Goal: Information Seeking & Learning: Get advice/opinions

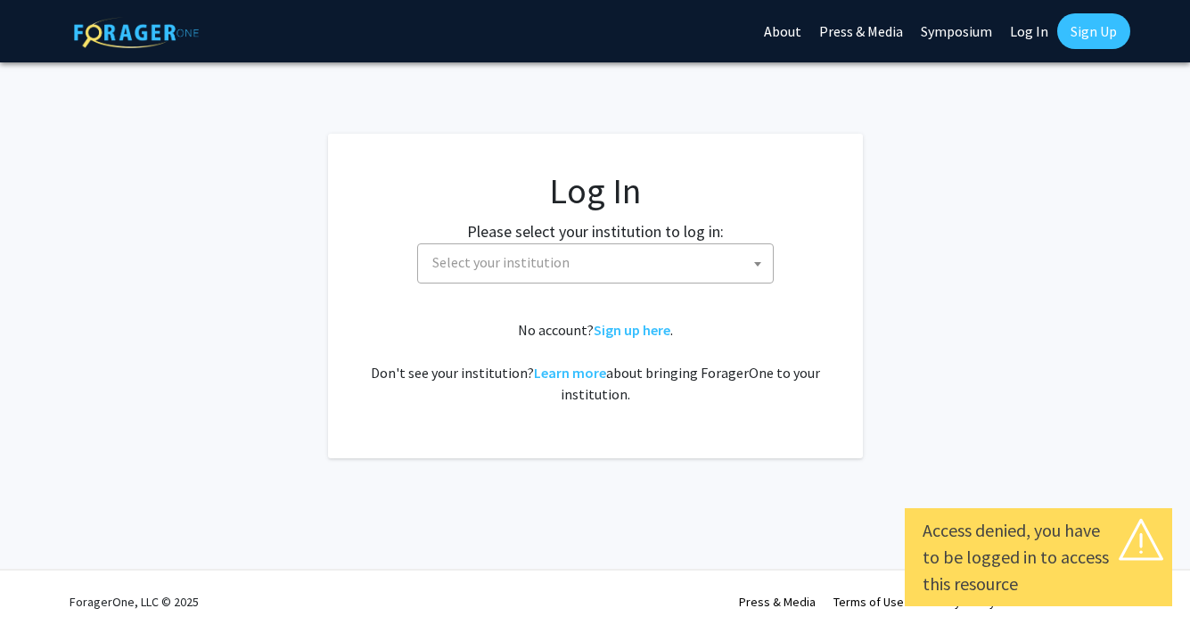
select select
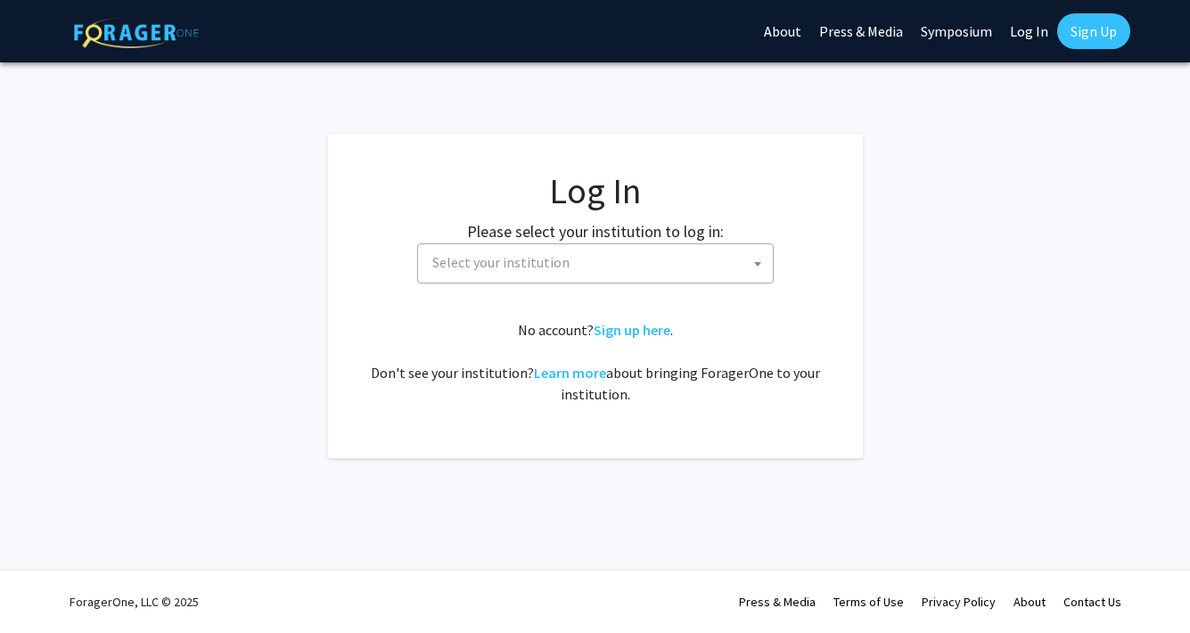
click at [576, 274] on span "Select your institution" at bounding box center [599, 262] width 348 height 37
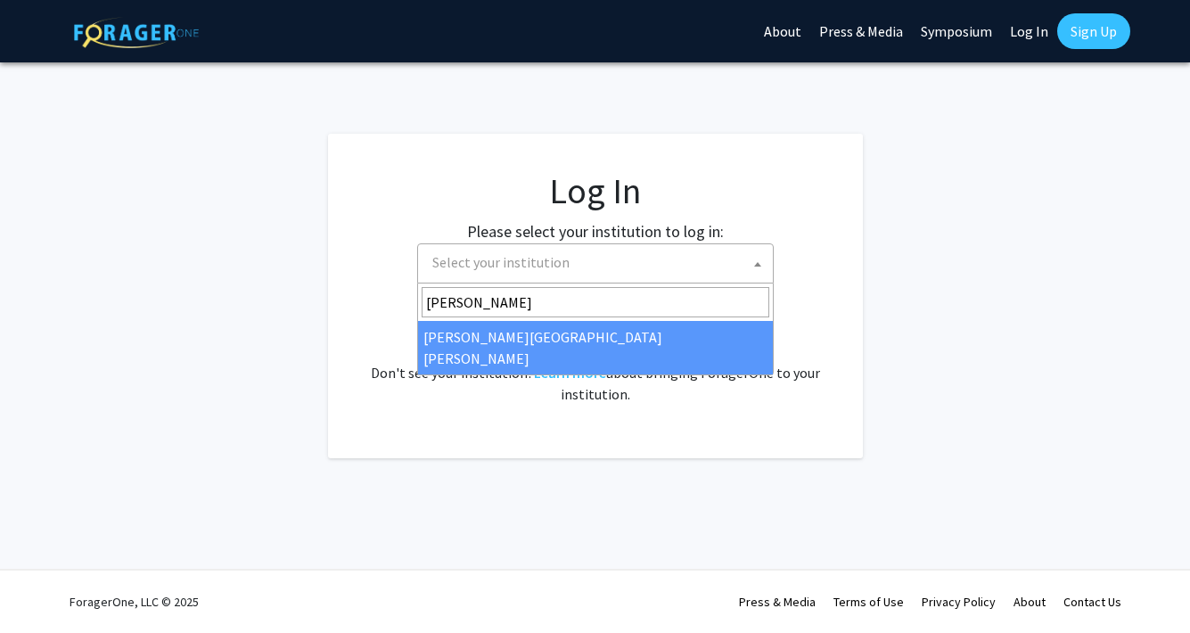
type input "john"
select select "1"
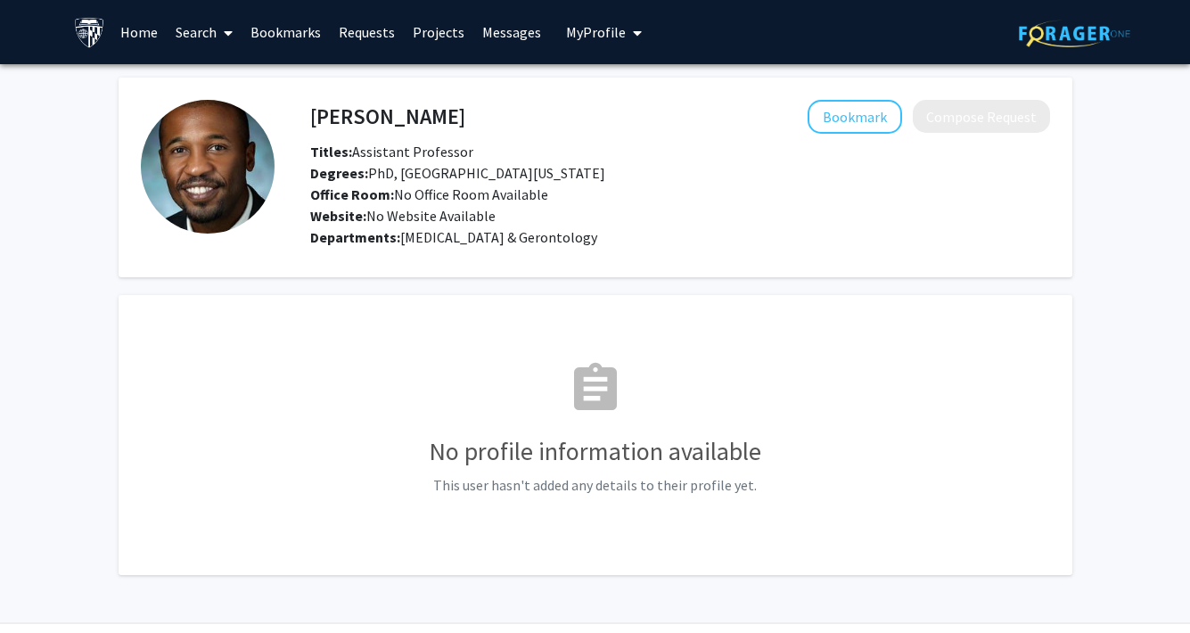
click at [149, 35] on link "Home" at bounding box center [138, 32] width 55 height 62
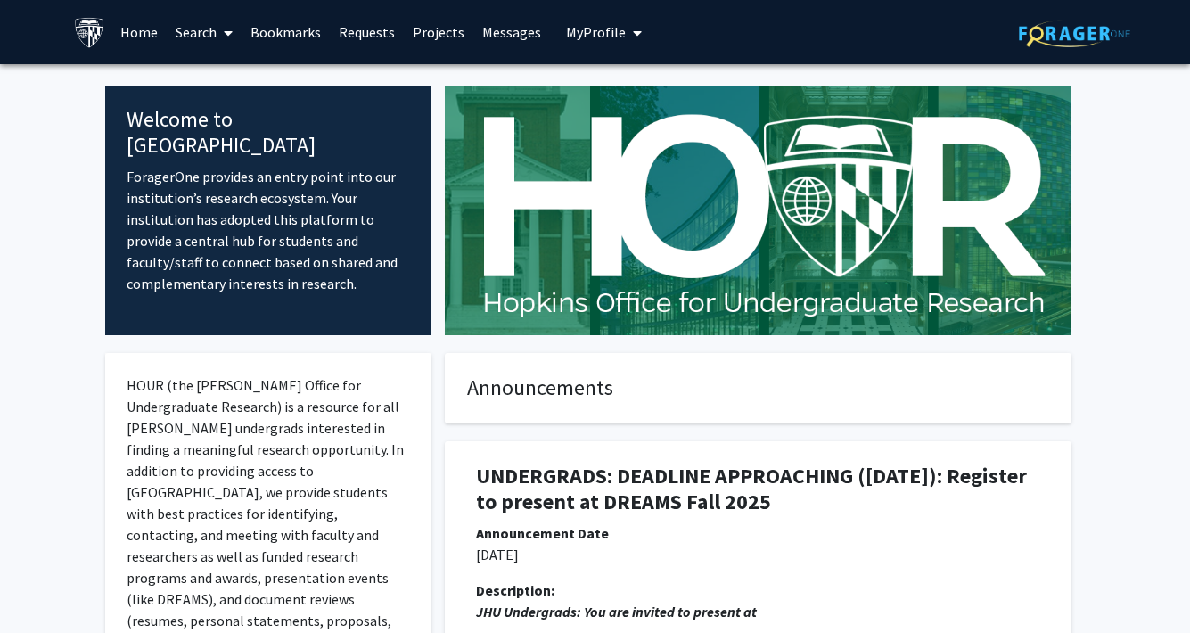
click at [179, 34] on link "Search" at bounding box center [204, 32] width 75 height 62
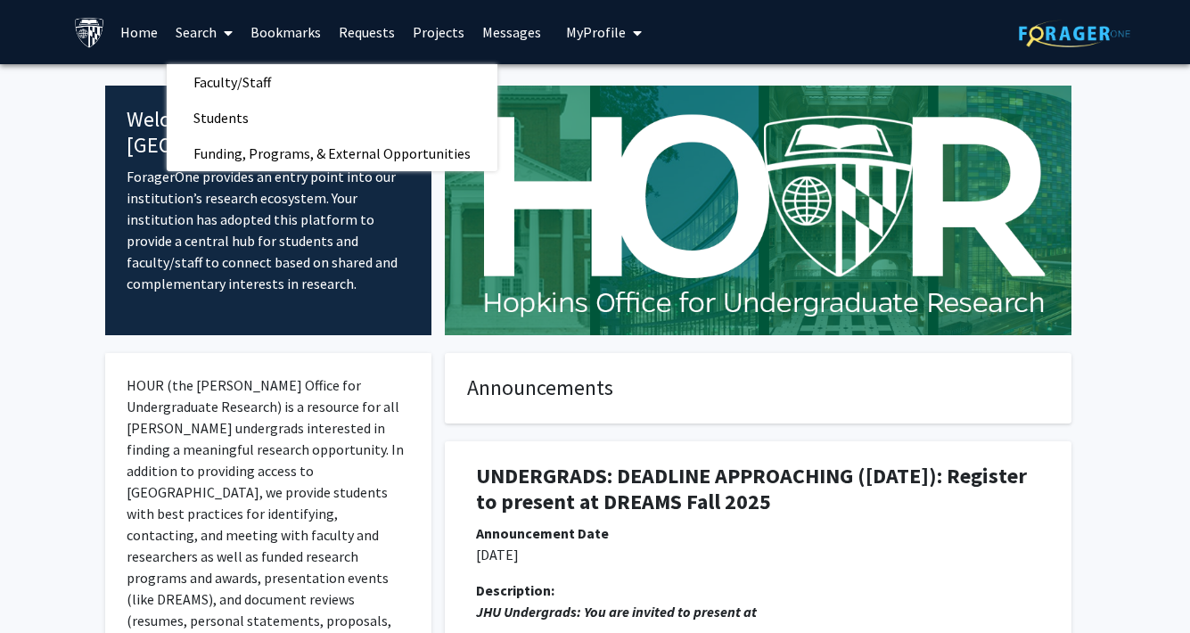
click at [431, 38] on link "Projects" at bounding box center [439, 32] width 70 height 62
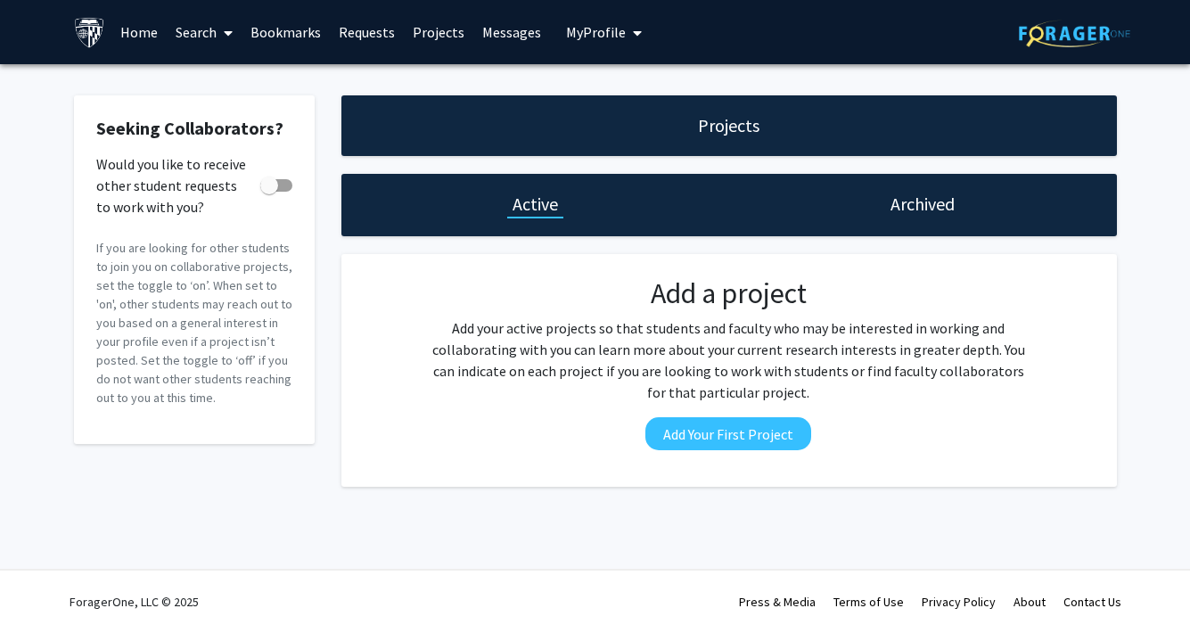
click at [218, 37] on span at bounding box center [225, 33] width 16 height 62
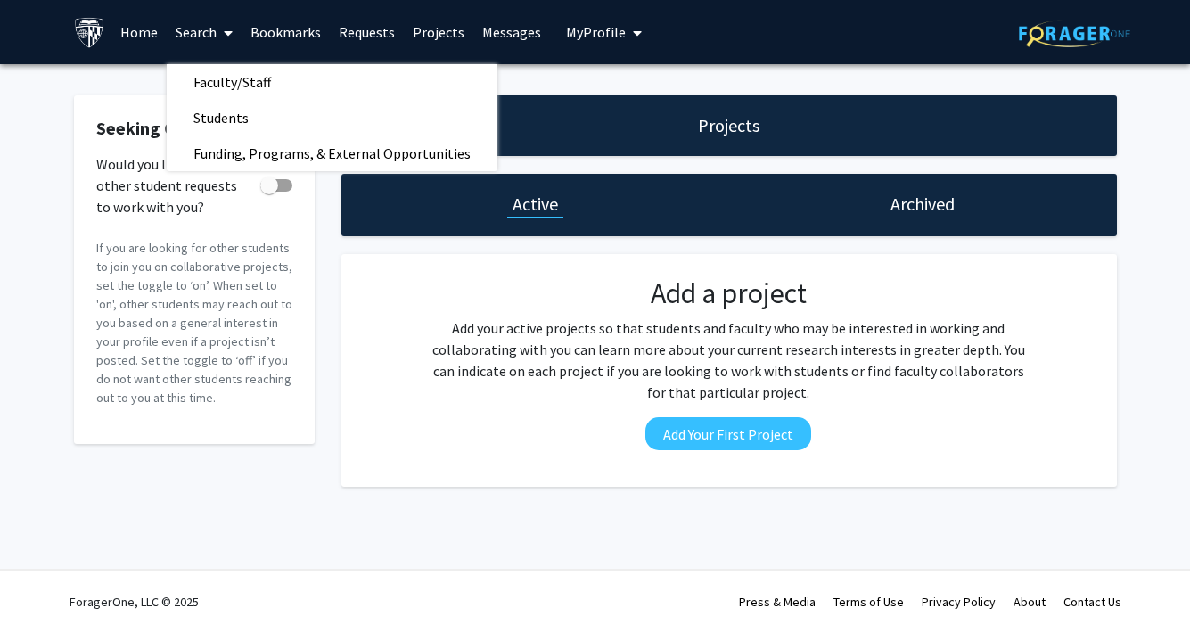
click at [183, 38] on link "Search" at bounding box center [204, 32] width 75 height 62
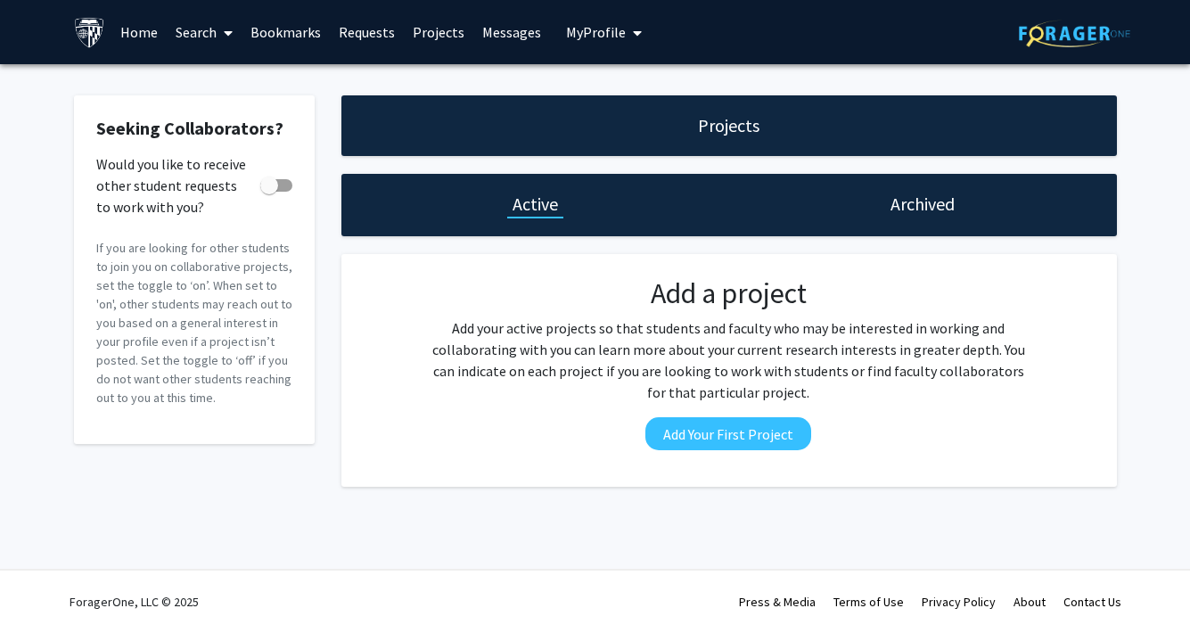
click at [183, 38] on link "Search" at bounding box center [204, 32] width 75 height 62
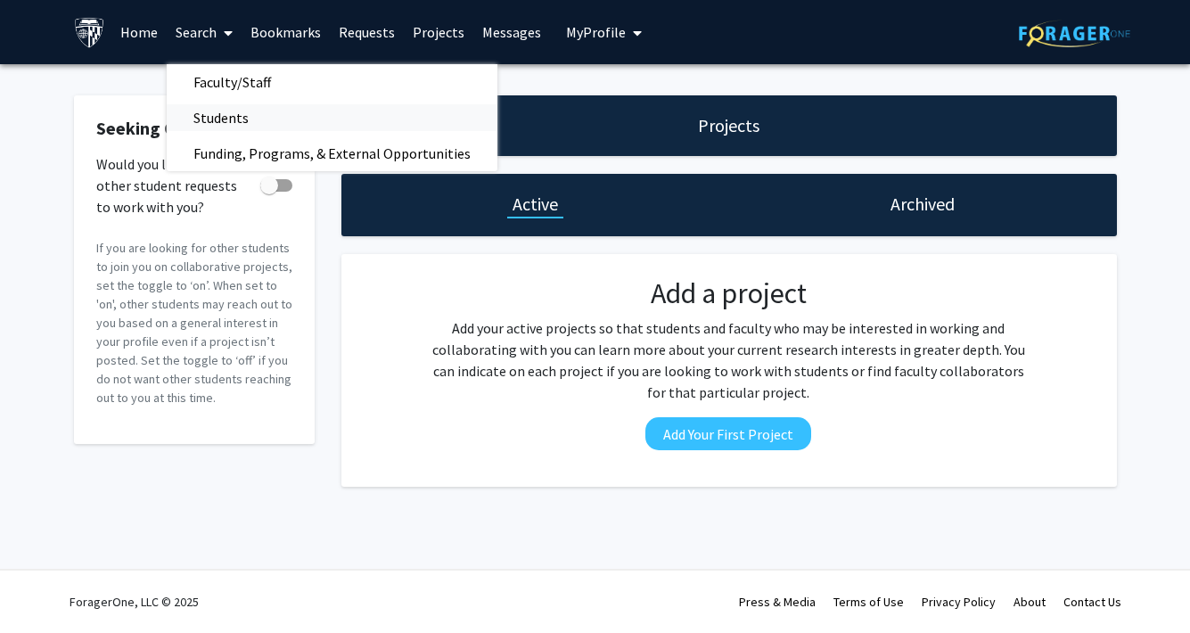
click at [201, 114] on span "Students" at bounding box center [221, 118] width 109 height 36
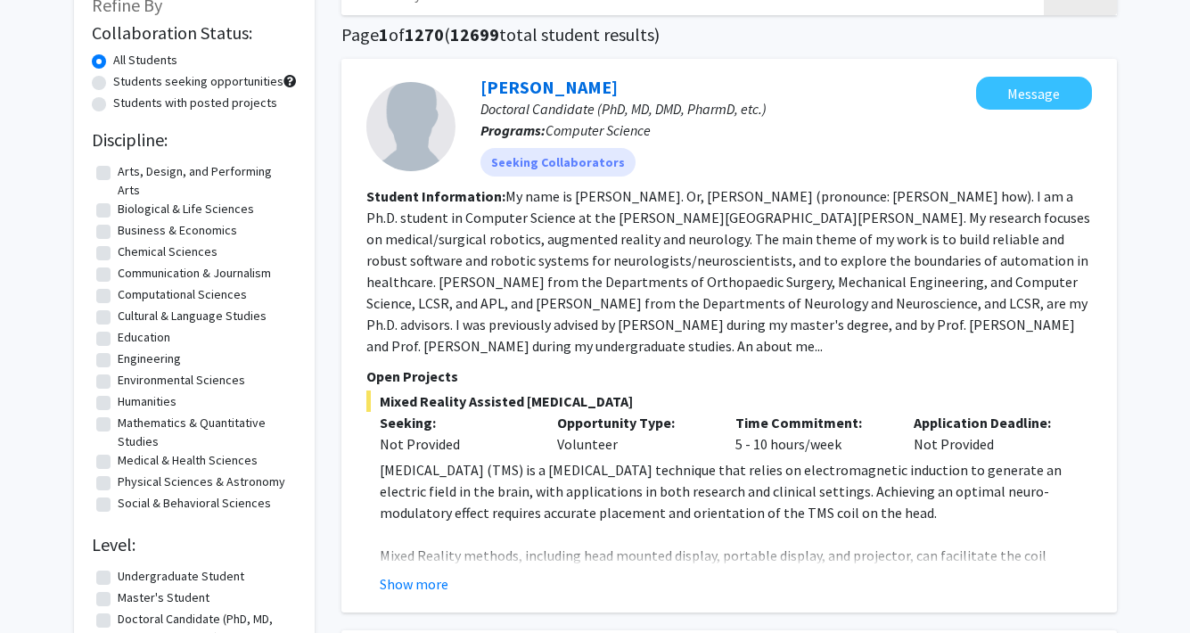
scroll to position [141, 0]
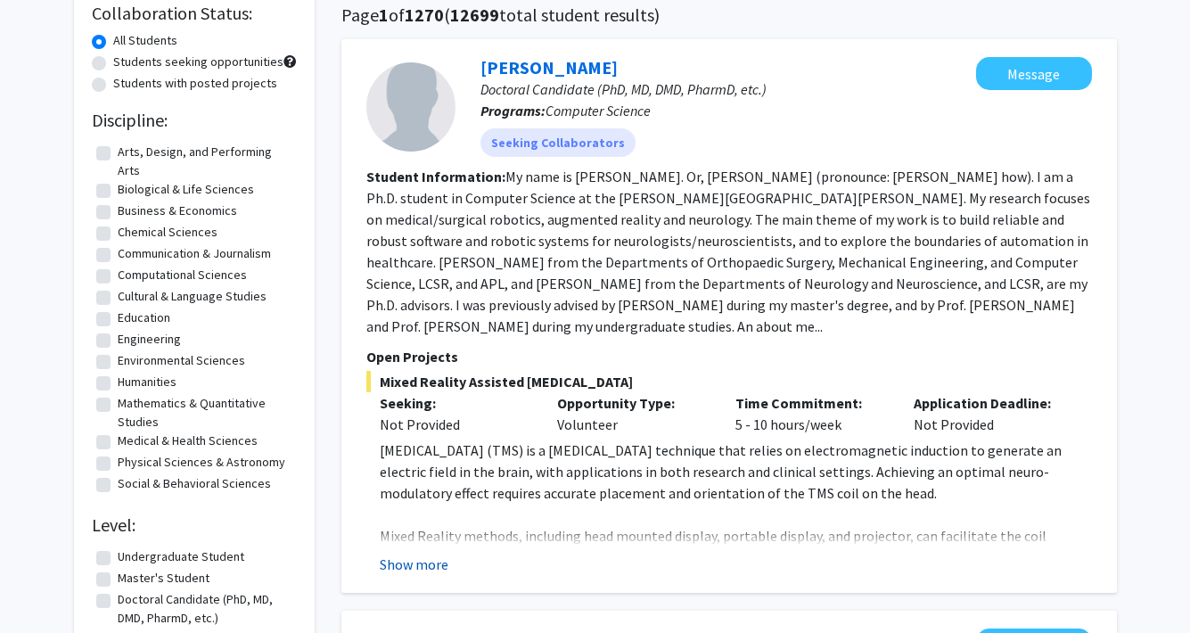
click at [419, 566] on button "Show more" at bounding box center [414, 564] width 69 height 21
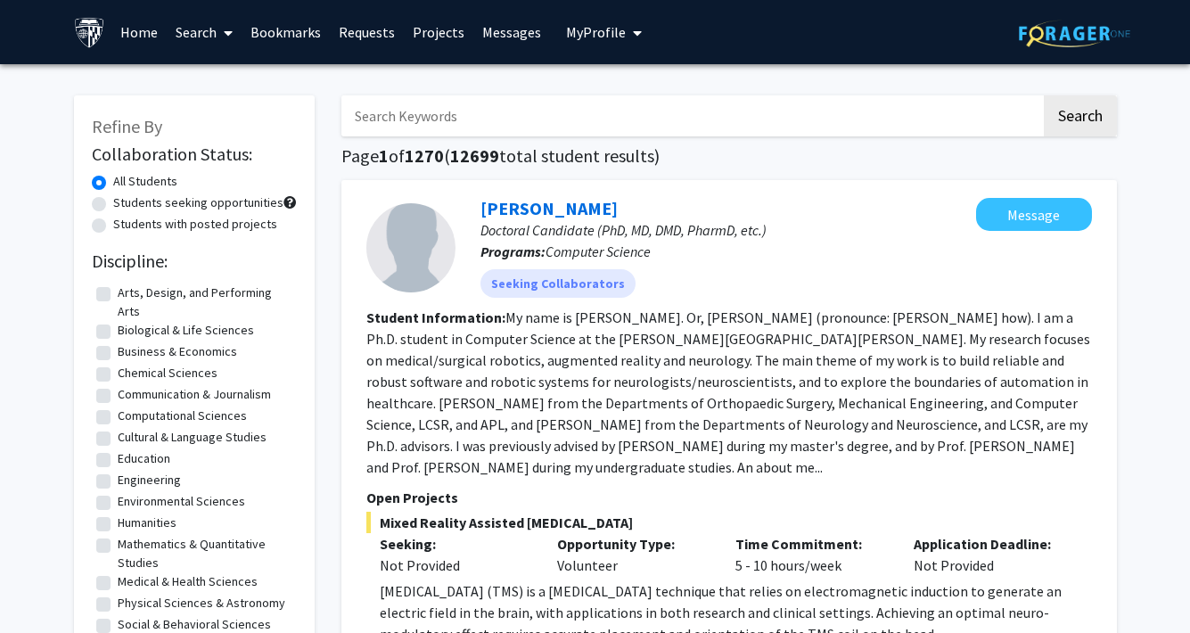
scroll to position [0, 0]
click at [197, 36] on link "Search" at bounding box center [204, 32] width 75 height 62
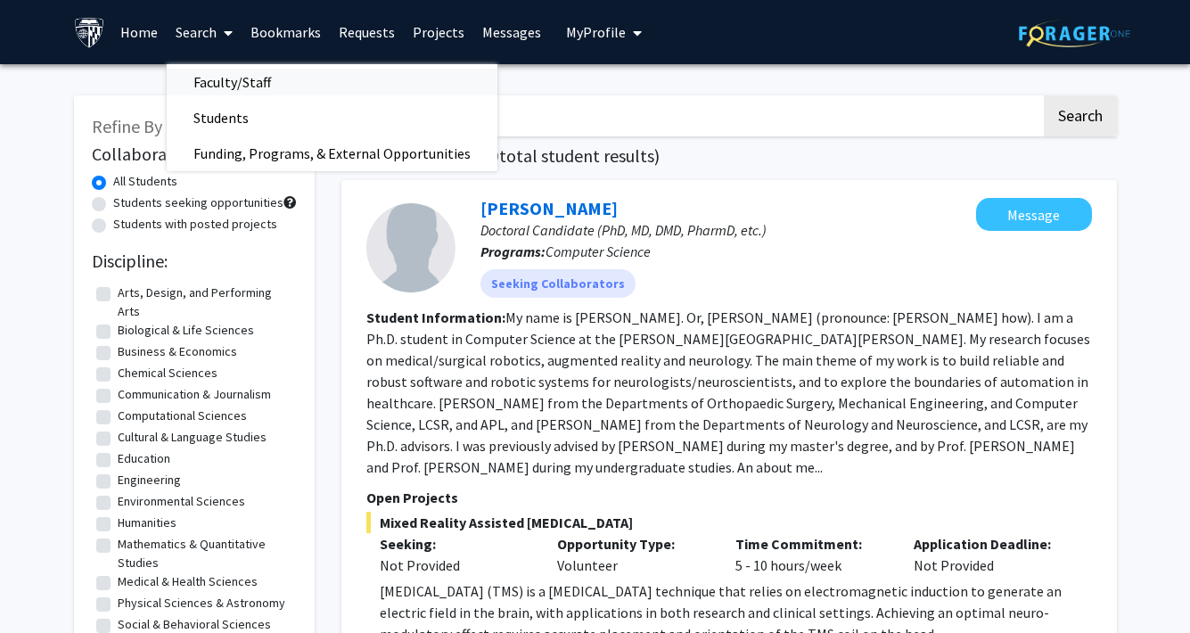
click at [233, 74] on span "Faculty/Staff" at bounding box center [232, 82] width 131 height 36
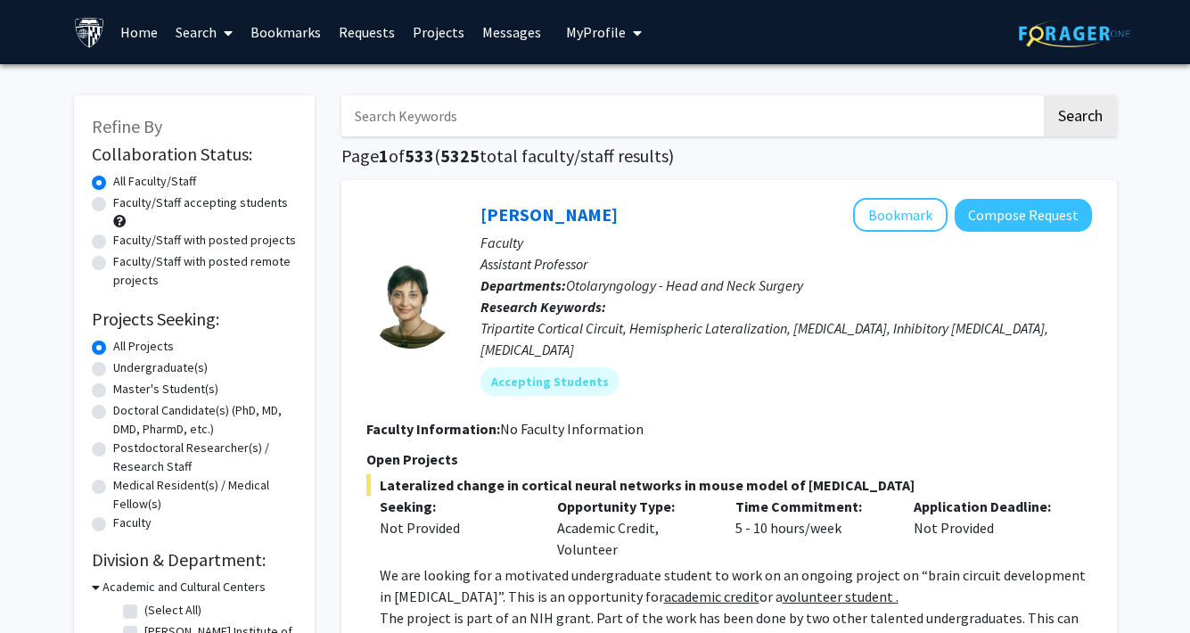
click at [140, 201] on label "Faculty/Staff accepting students" at bounding box center [200, 202] width 175 height 19
click at [125, 201] on input "Faculty/Staff accepting students" at bounding box center [119, 199] width 12 height 12
radio input "true"
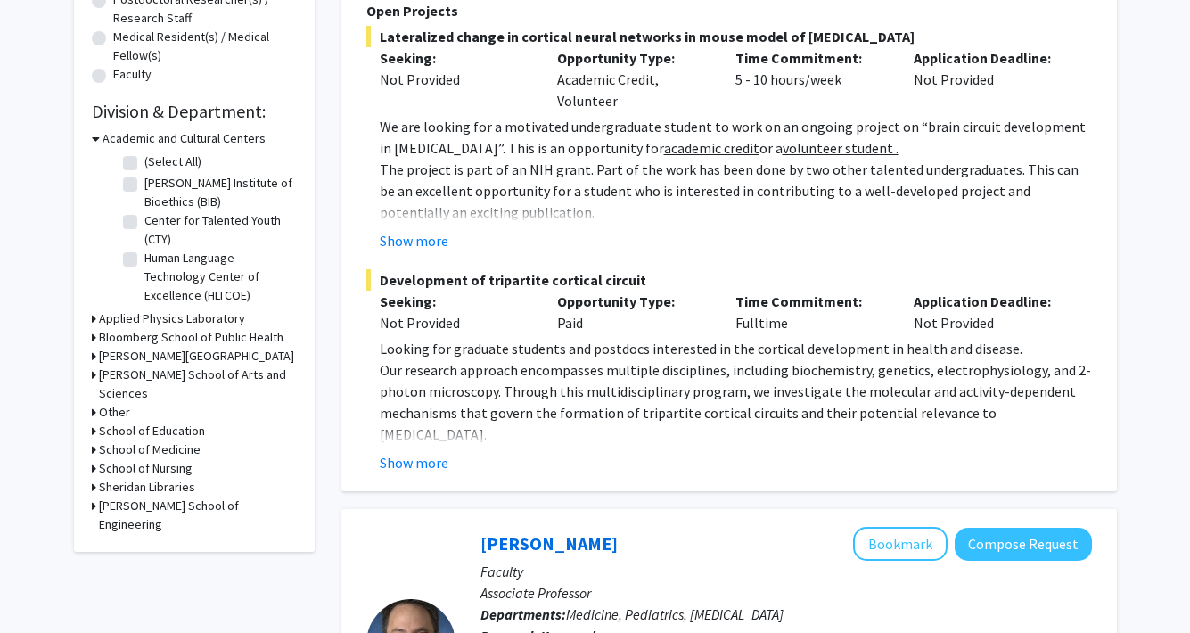
scroll to position [455, 0]
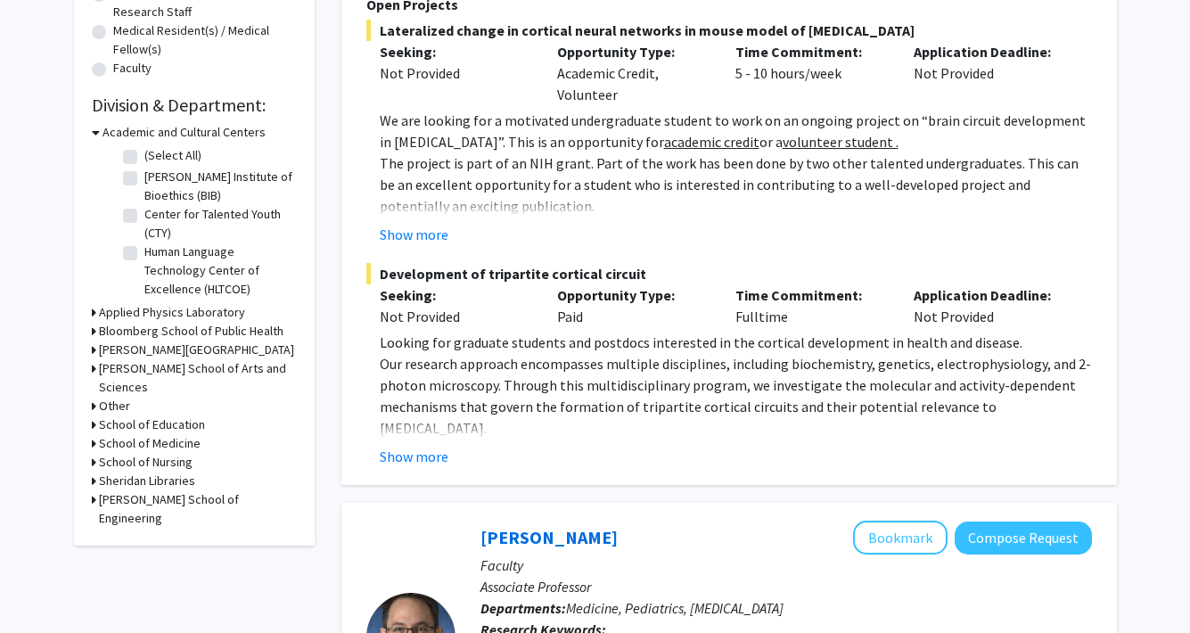
click at [101, 434] on h3 "School of Medicine" at bounding box center [150, 443] width 102 height 19
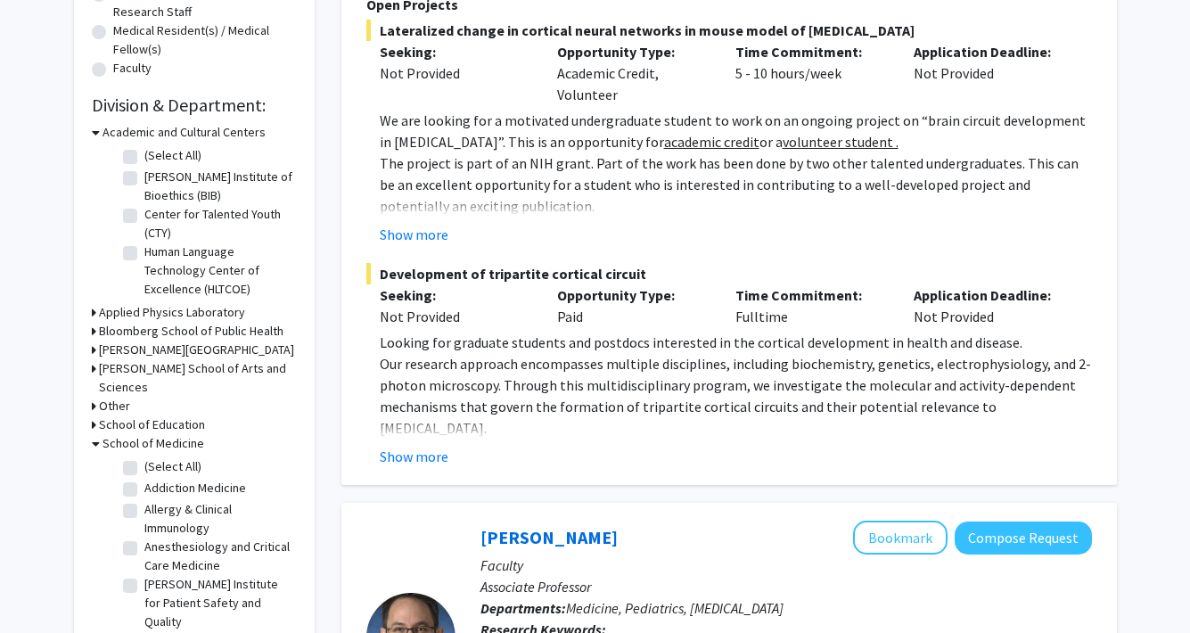
scroll to position [0, 0]
click at [144, 500] on label "Allergy & Clinical Immunology" at bounding box center [218, 518] width 148 height 37
click at [144, 500] on input "Allergy & Clinical Immunology" at bounding box center [150, 506] width 12 height 12
checkbox input "true"
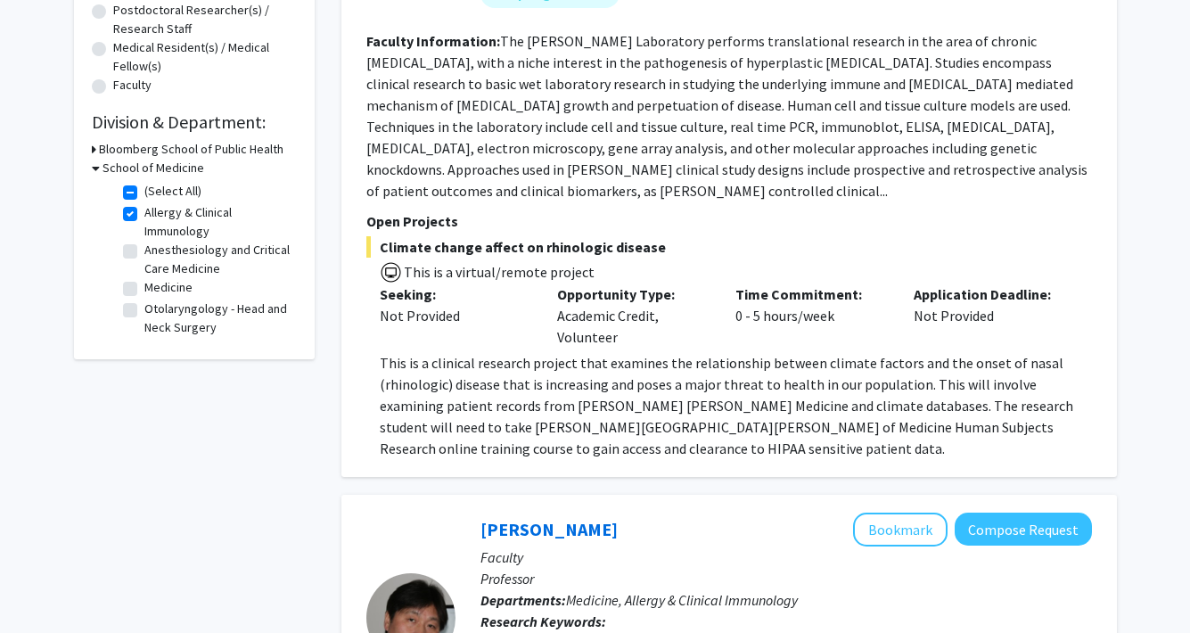
scroll to position [439, 0]
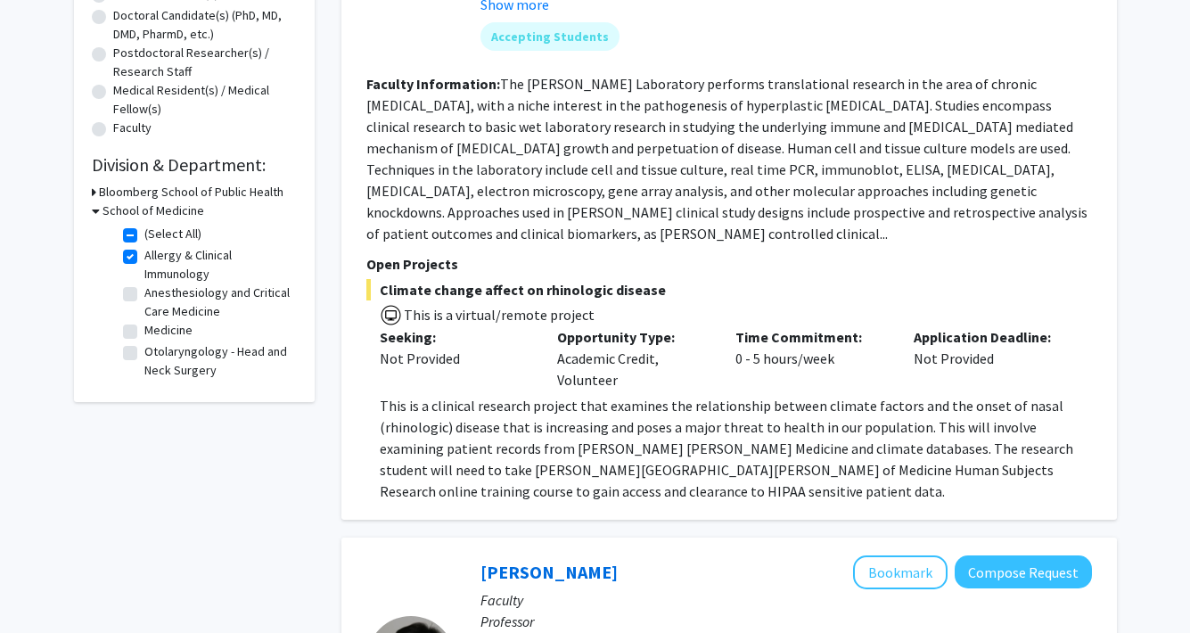
scroll to position [379, 0]
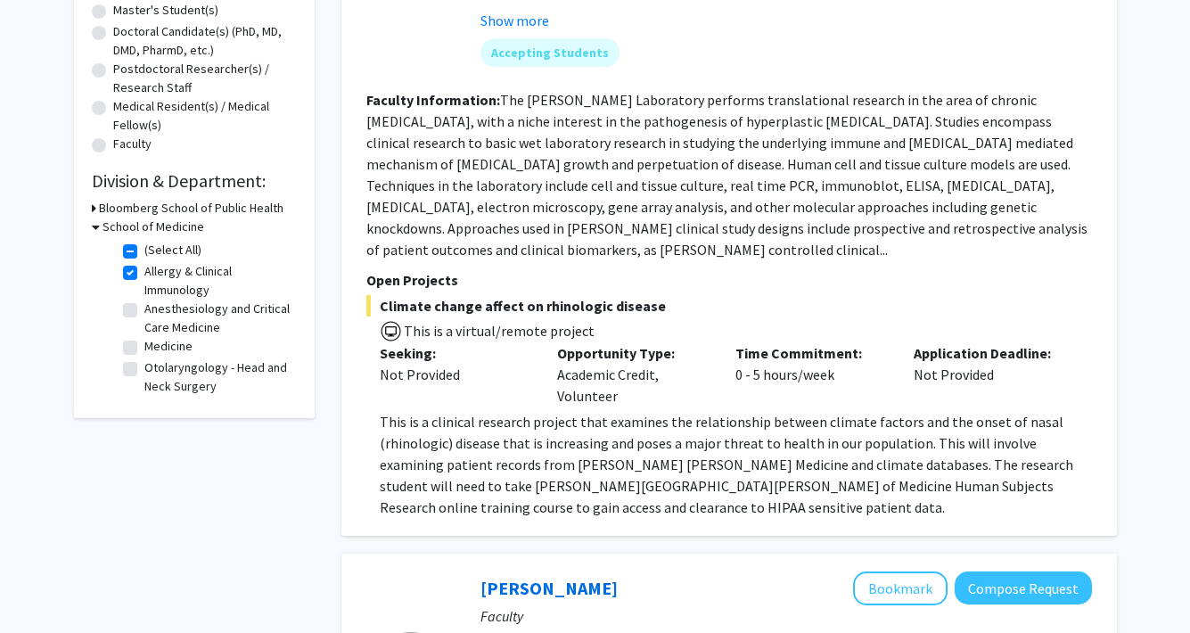
click at [103, 229] on h3 "School of Medicine" at bounding box center [154, 227] width 102 height 19
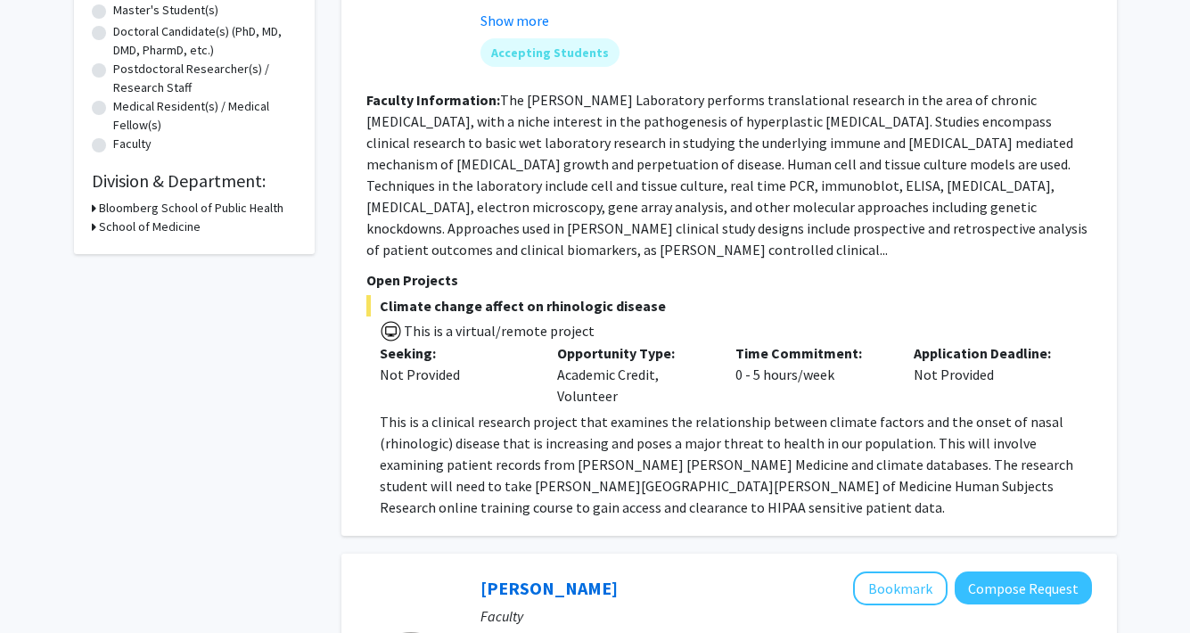
click at [100, 229] on h3 "School of Medicine" at bounding box center [150, 227] width 102 height 19
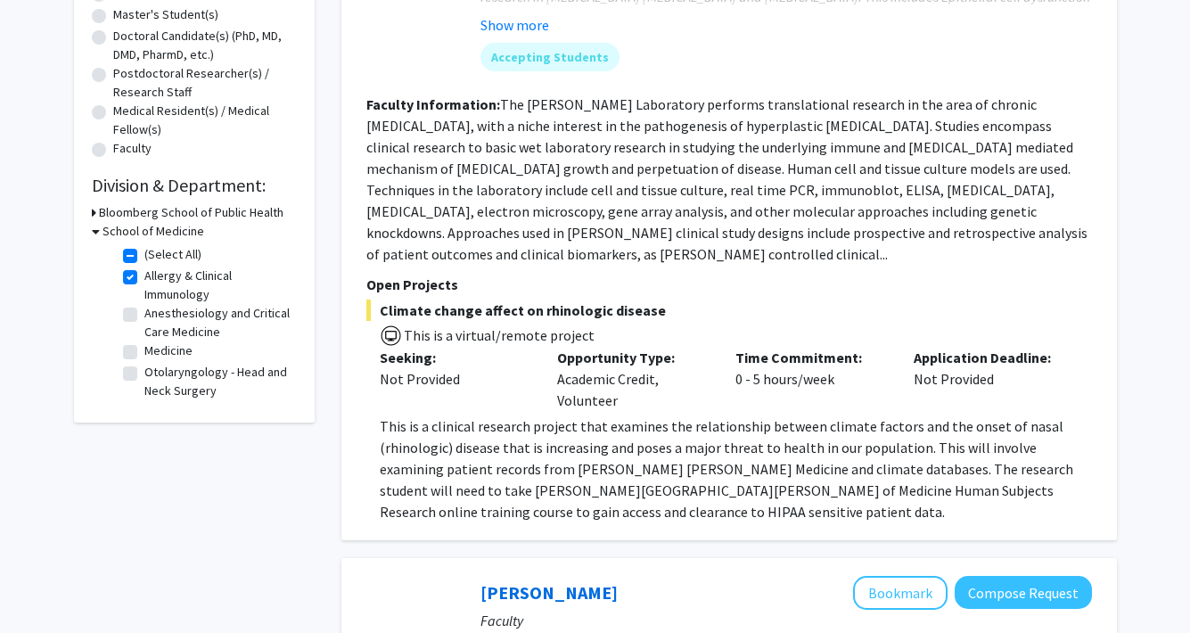
scroll to position [366, 0]
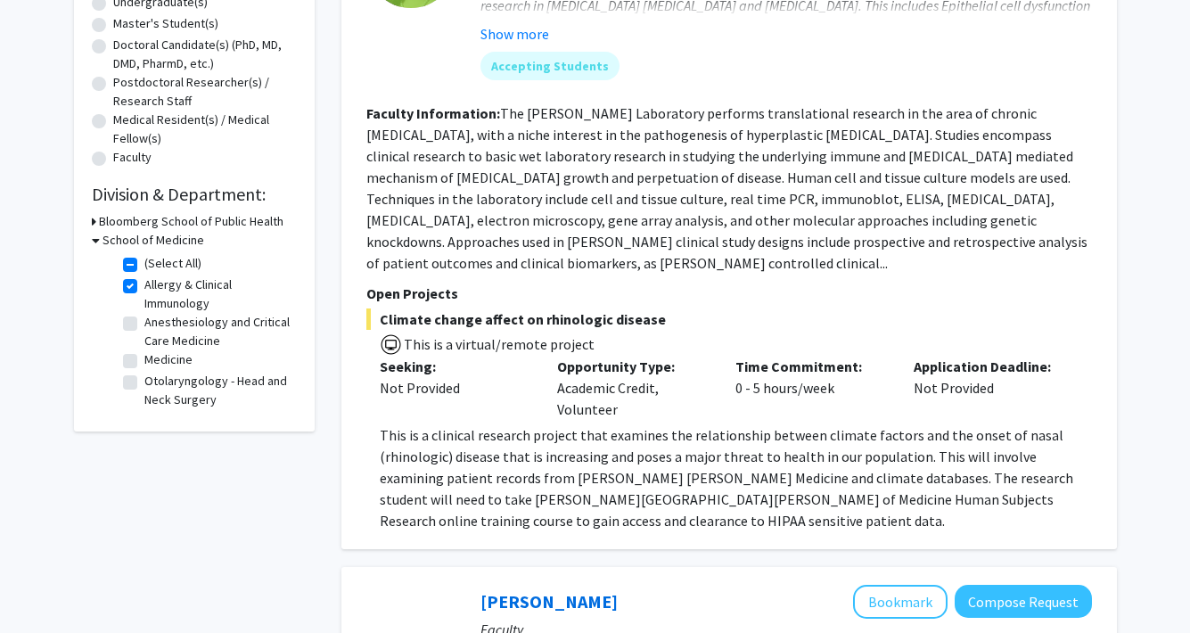
click at [93, 243] on icon at bounding box center [96, 240] width 8 height 19
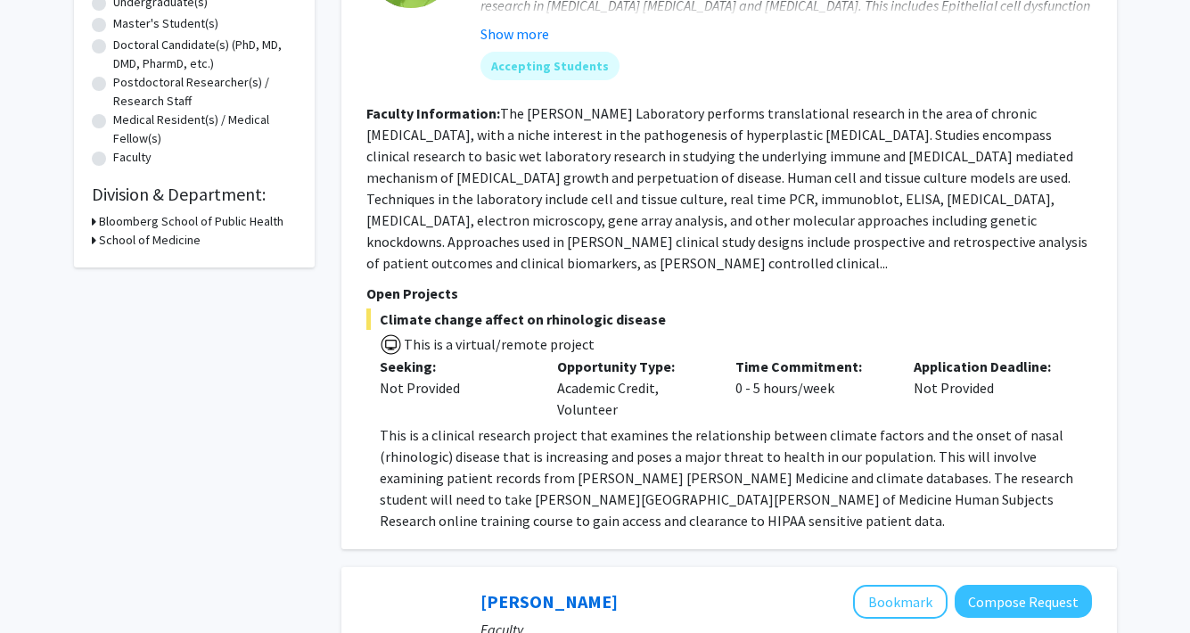
click at [96, 244] on div "School of Medicine" at bounding box center [194, 240] width 205 height 19
click at [93, 250] on icon at bounding box center [94, 240] width 4 height 19
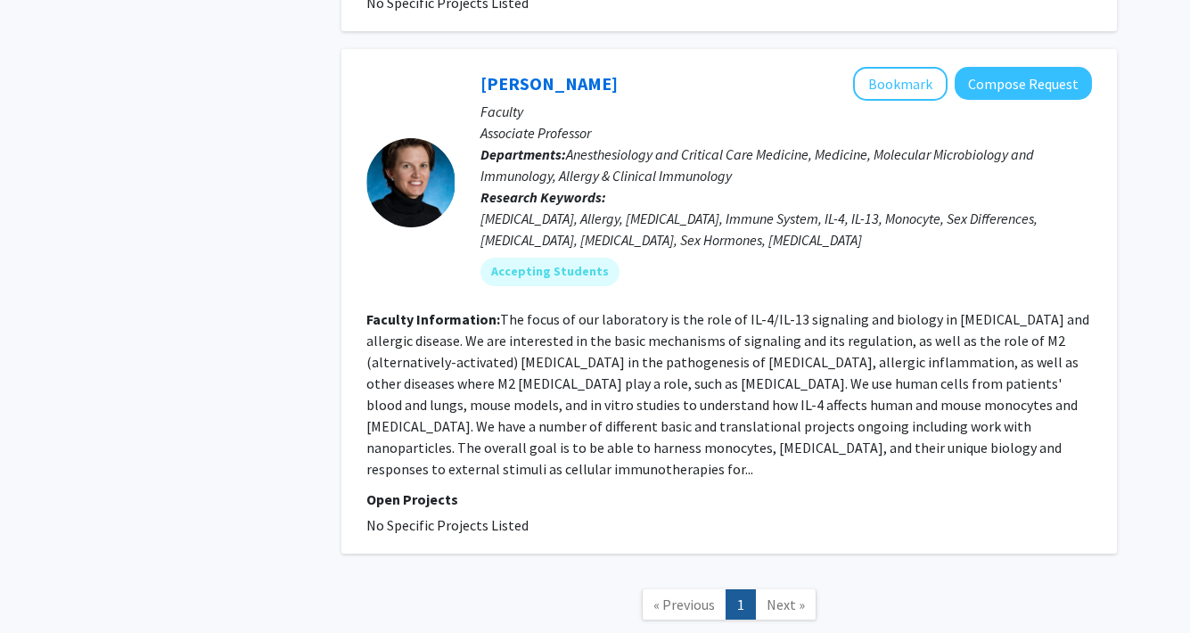
scroll to position [1844, 0]
click at [772, 595] on span "Next »" at bounding box center [786, 604] width 38 height 18
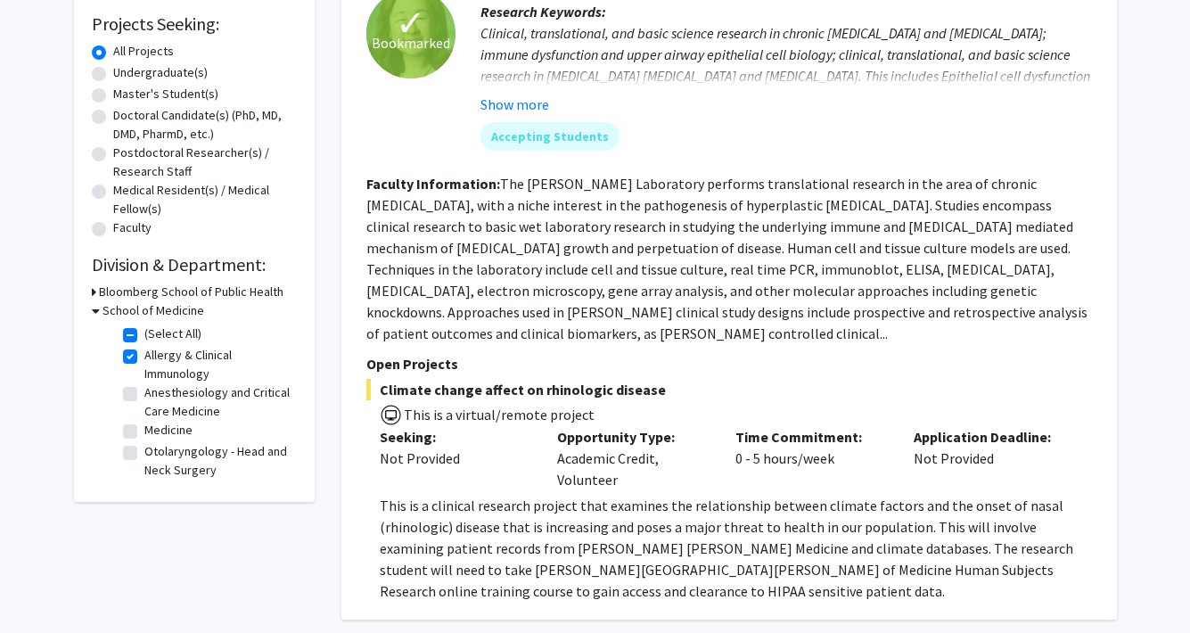
scroll to position [290, 0]
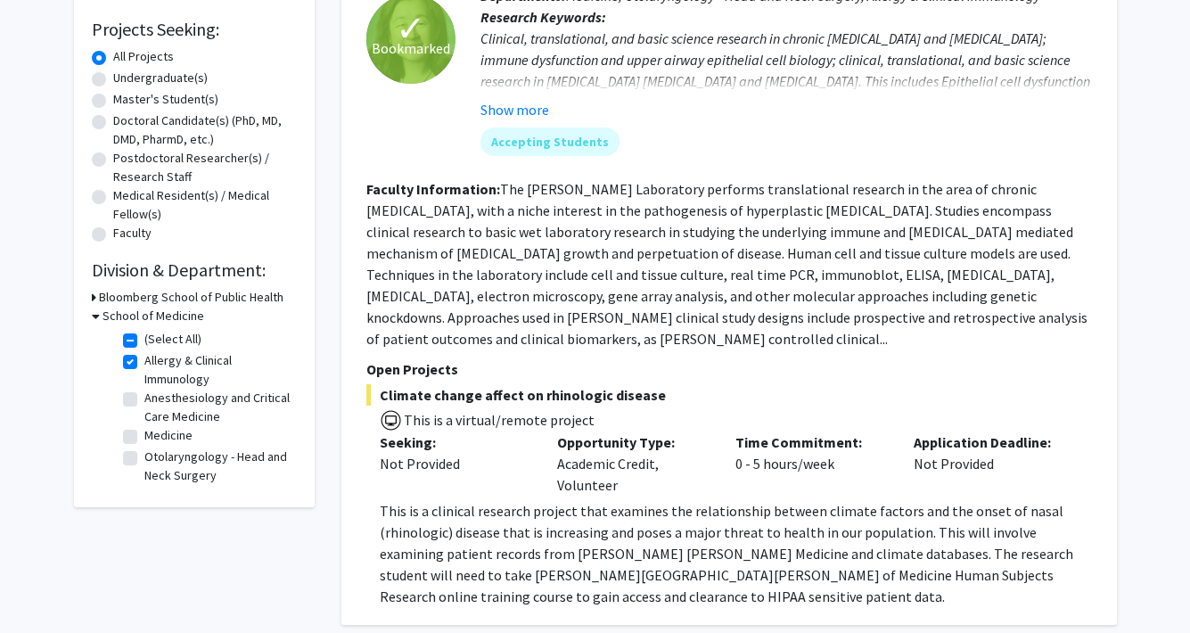
click at [144, 366] on label "Allergy & Clinical Immunology" at bounding box center [218, 369] width 148 height 37
click at [144, 363] on input "Allergy & Clinical Immunology" at bounding box center [150, 357] width 12 height 12
checkbox input "false"
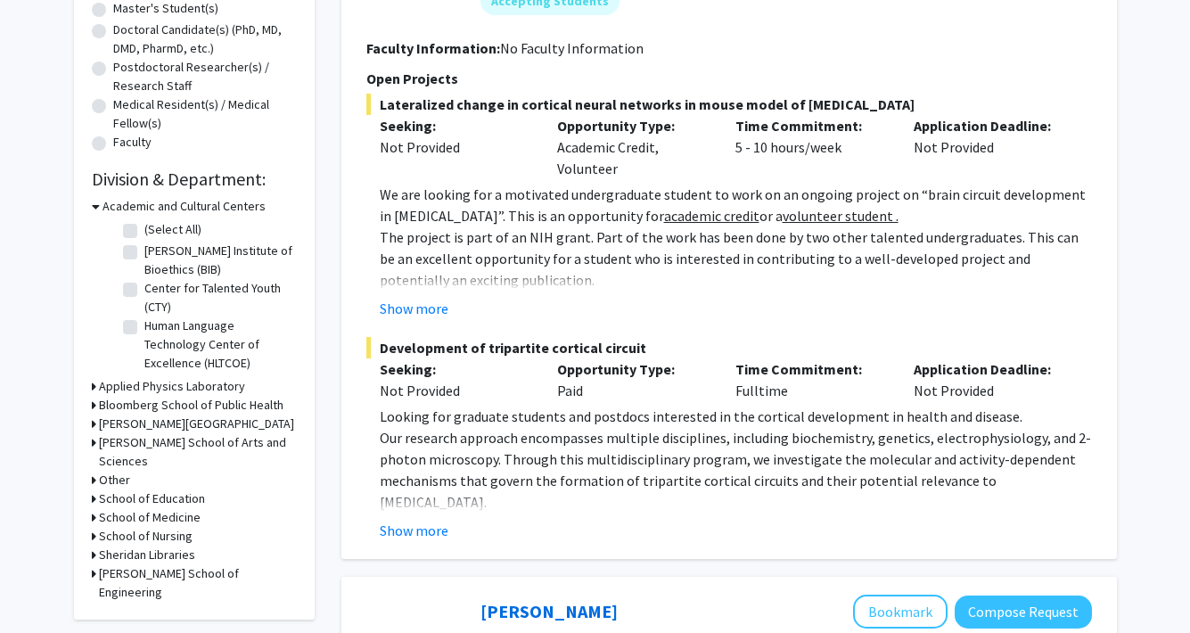
scroll to position [381, 0]
click at [96, 508] on div "School of Medicine" at bounding box center [194, 517] width 205 height 19
click at [90, 500] on div "Refine By Collaboration Status: Collaboration Status All Faculty/Staff Collabor…" at bounding box center [194, 167] width 241 height 905
click at [108, 508] on h3 "School of Medicine" at bounding box center [150, 517] width 102 height 19
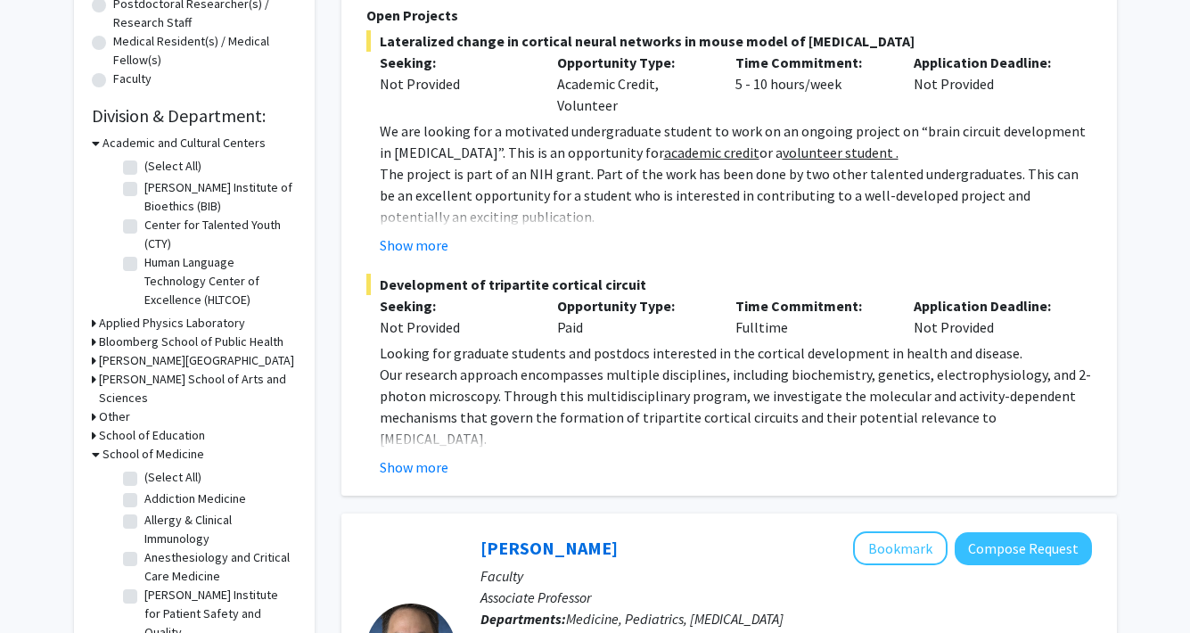
scroll to position [445, 0]
click at [152, 467] on label "(Select All)" at bounding box center [172, 476] width 57 height 19
click at [152, 467] on input "(Select All)" at bounding box center [150, 473] width 12 height 12
checkbox input "true"
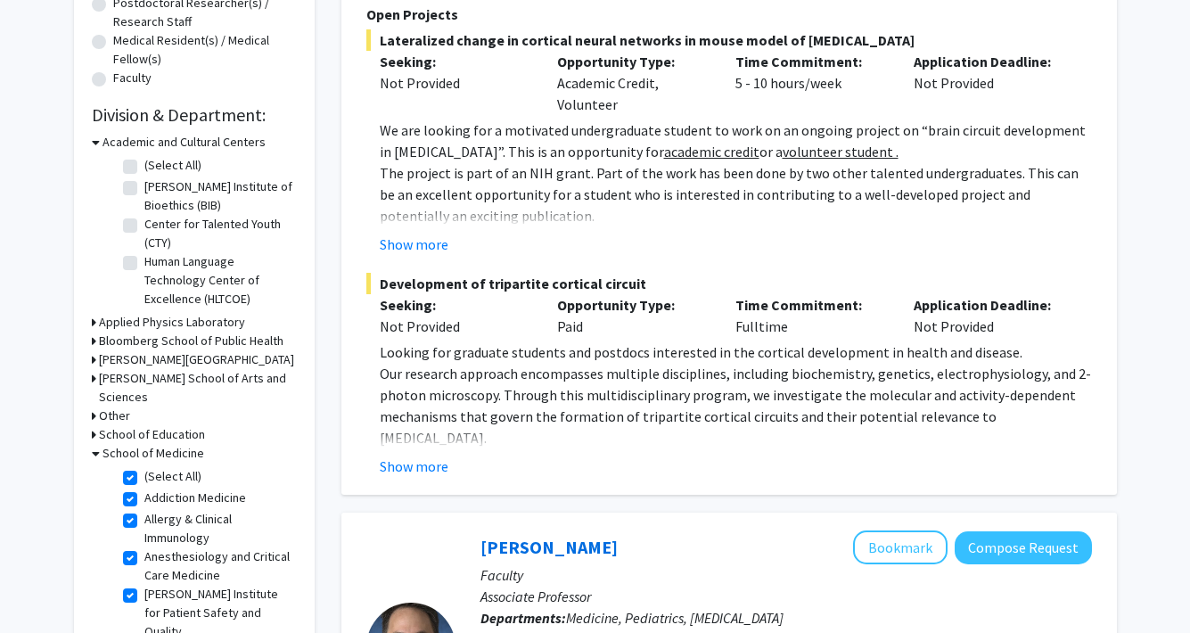
checkbox input "true"
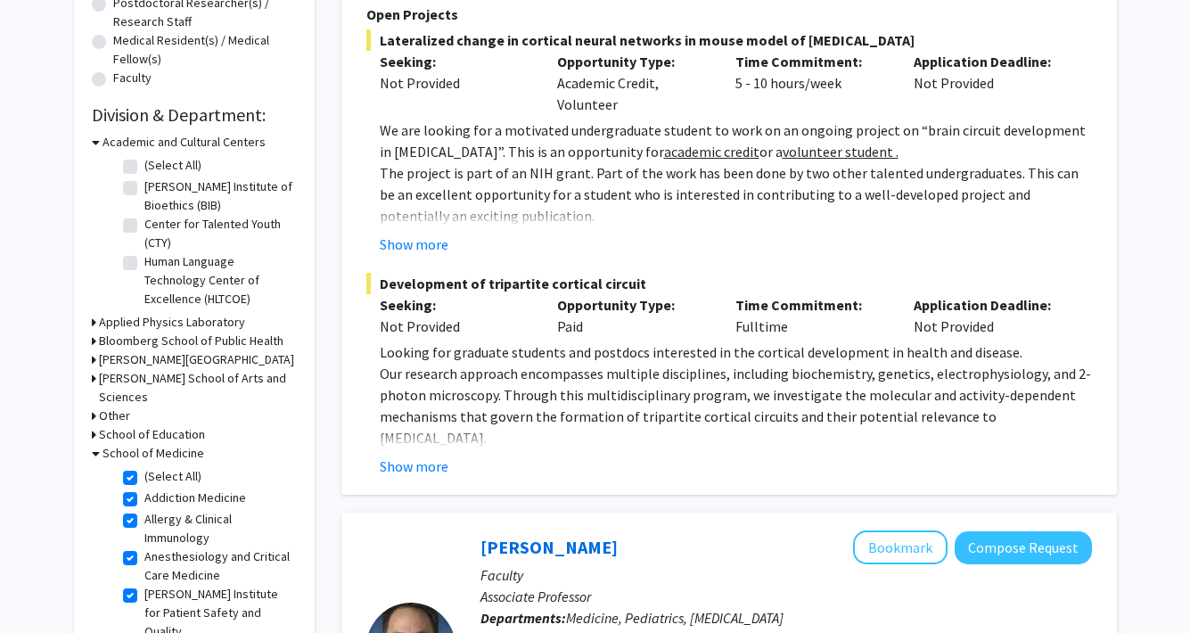
checkbox input "true"
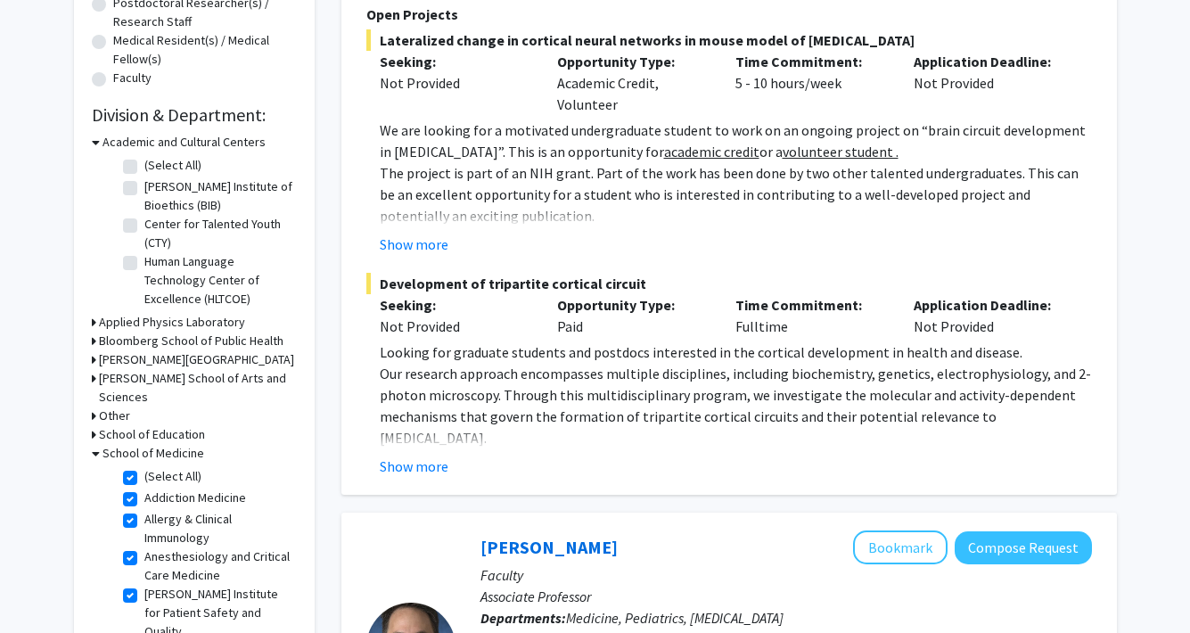
checkbox input "true"
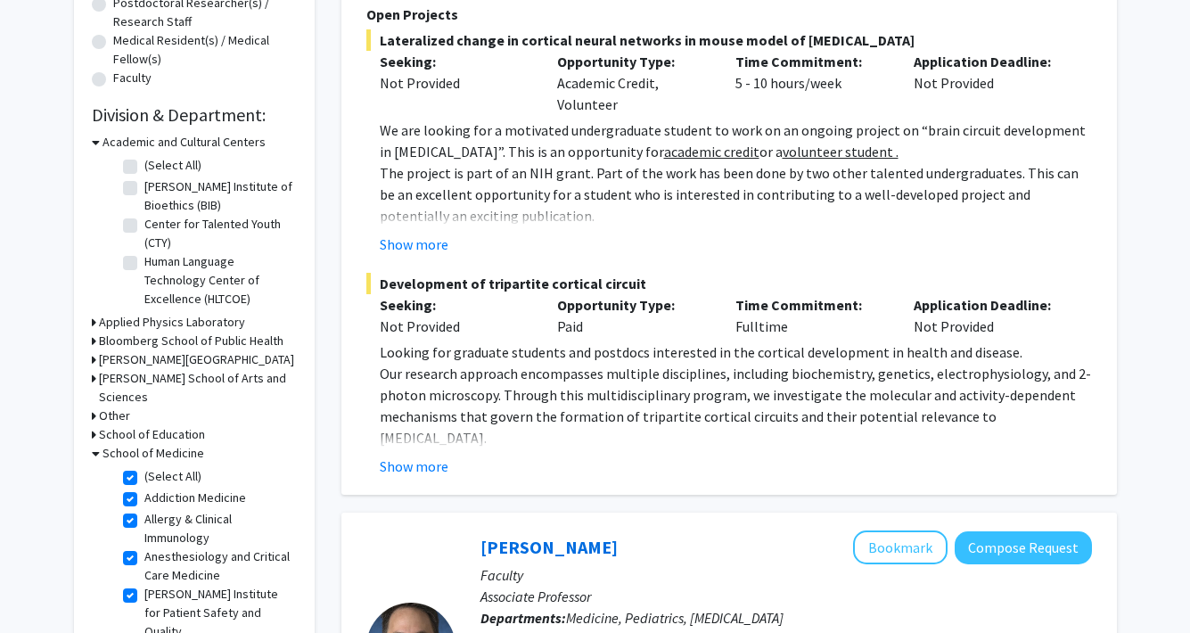
checkbox input "true"
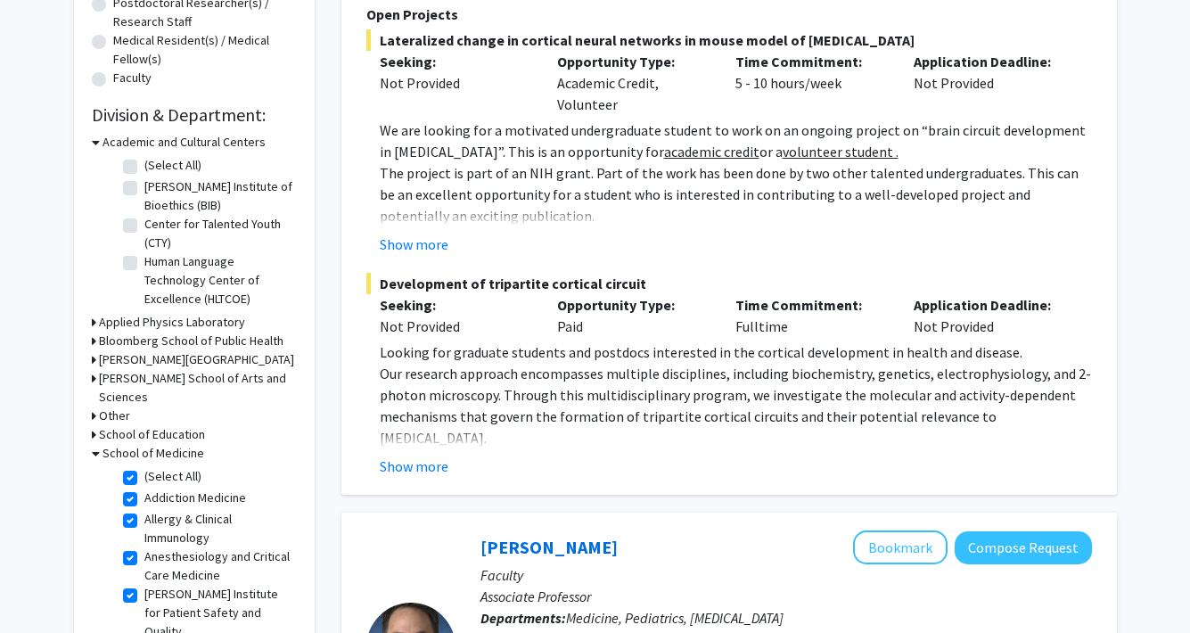
checkbox input "true"
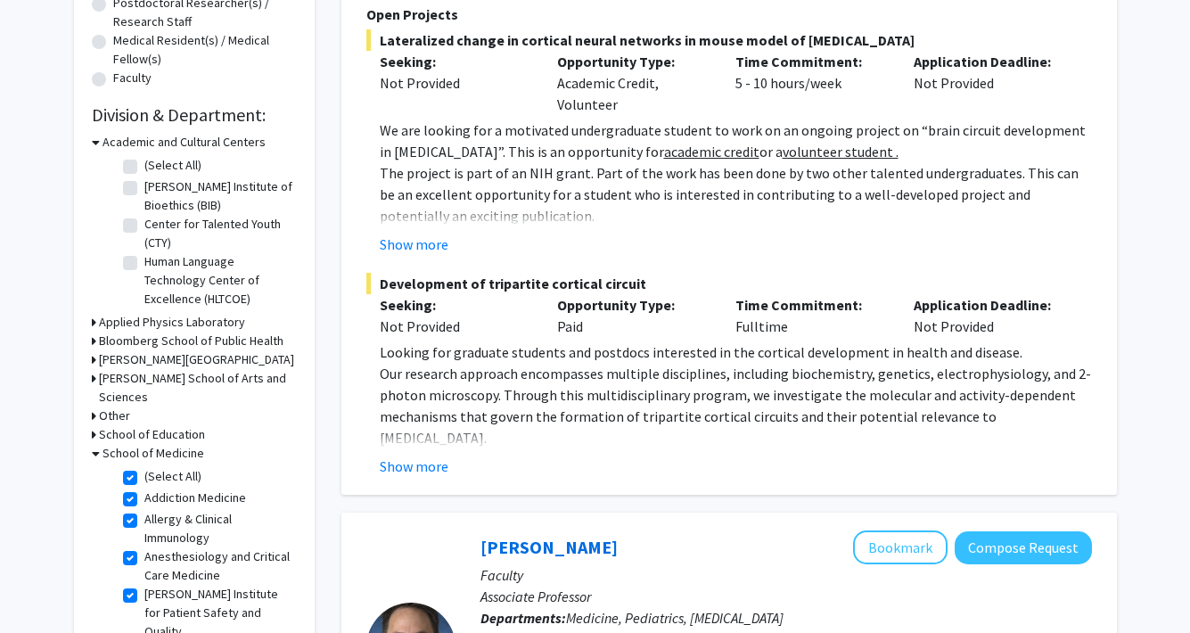
checkbox input "true"
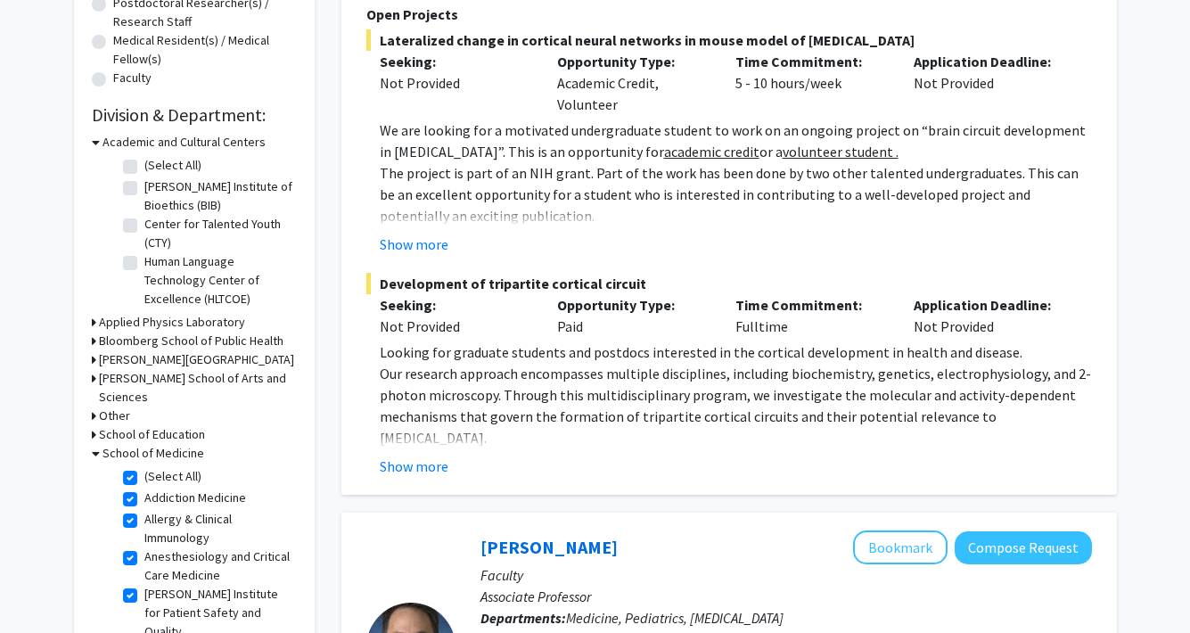
checkbox input "true"
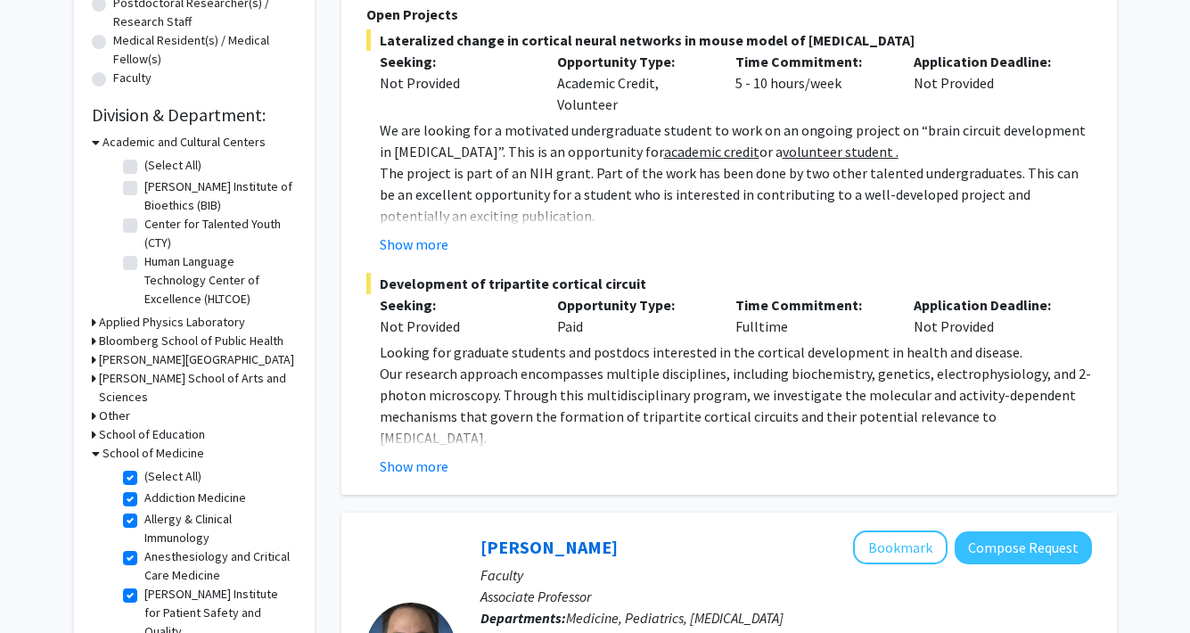
checkbox input "true"
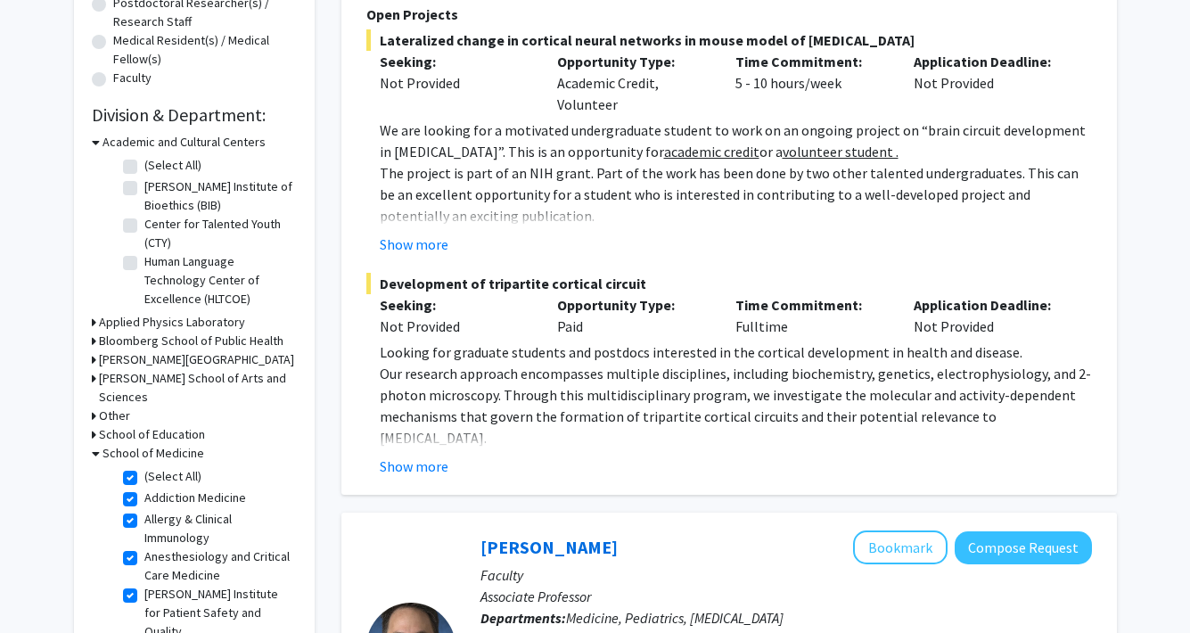
checkbox input "true"
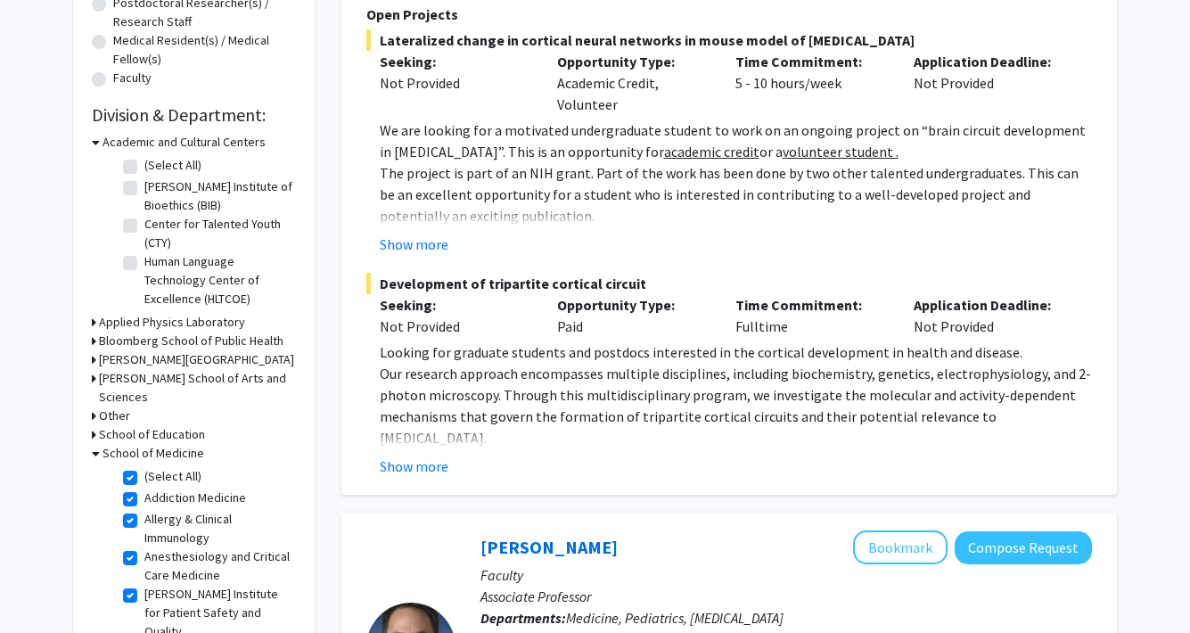
checkbox input "true"
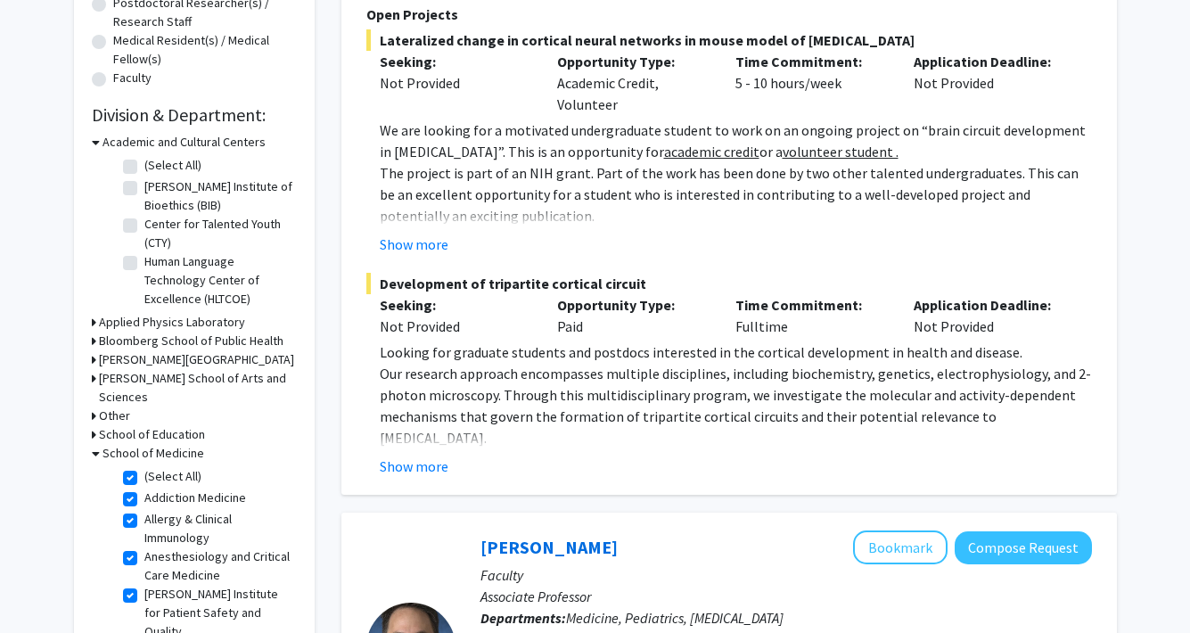
checkbox input "true"
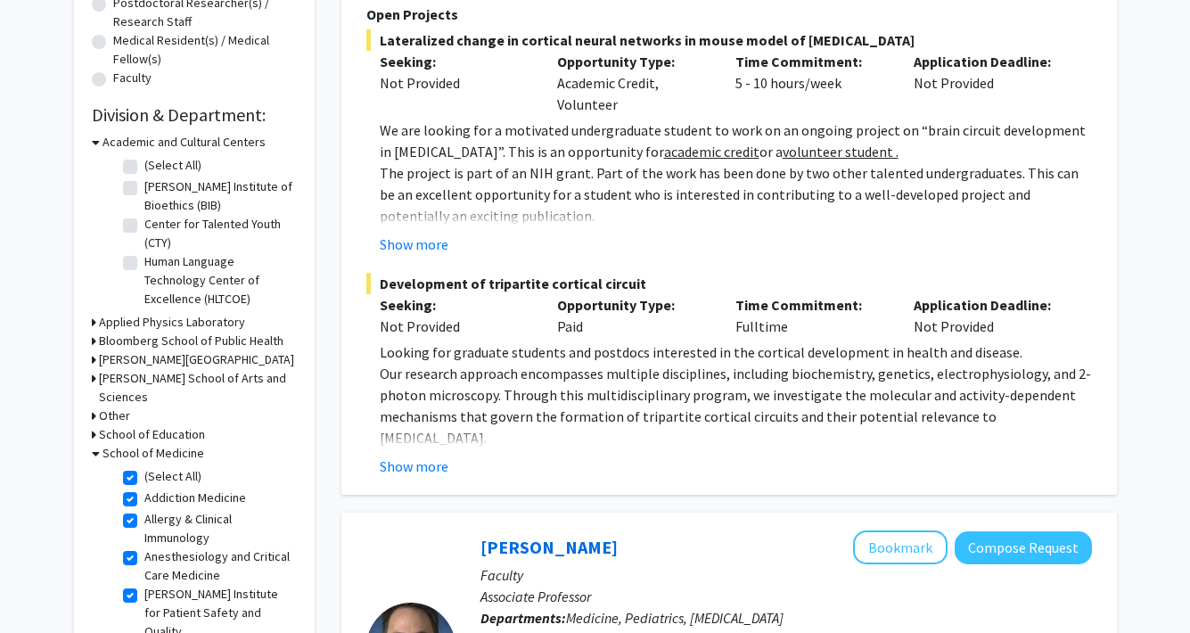
checkbox input "true"
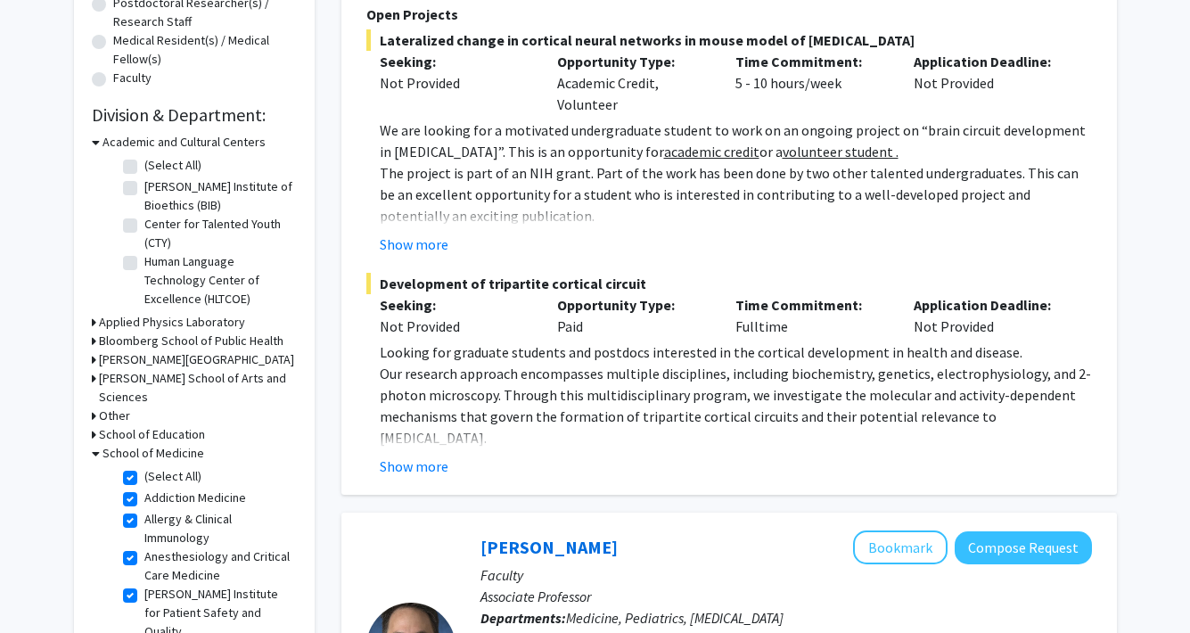
checkbox input "true"
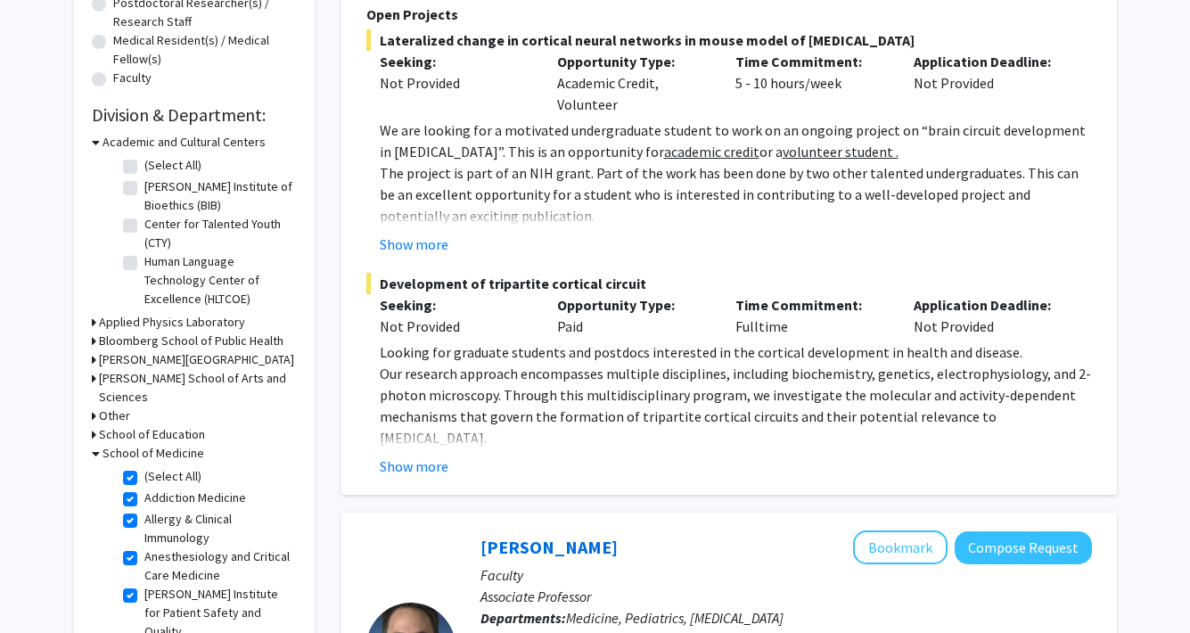
checkbox input "true"
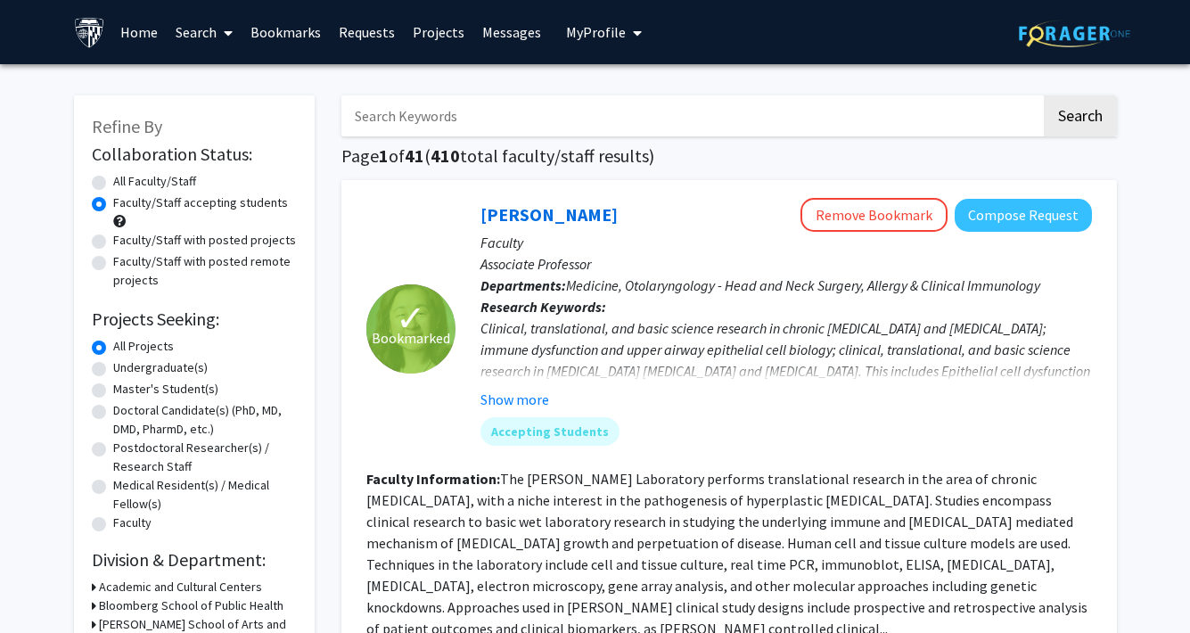
click at [113, 388] on label "Master's Student(s)" at bounding box center [165, 389] width 105 height 19
click at [113, 388] on input "Master's Student(s)" at bounding box center [119, 386] width 12 height 12
radio input "true"
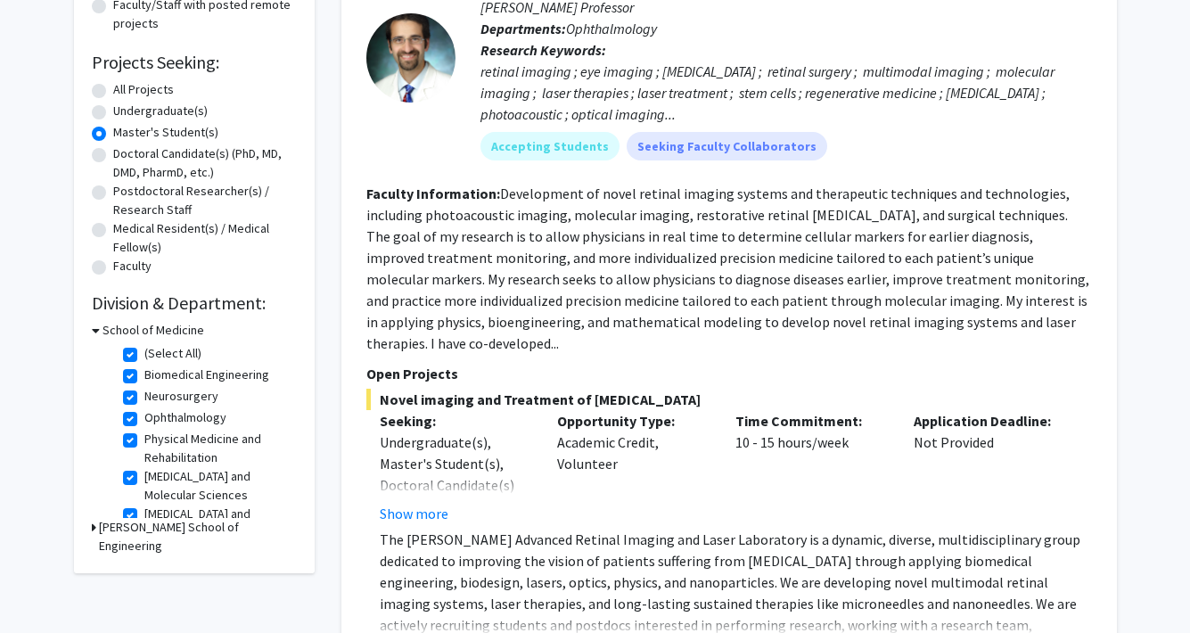
click at [113, 96] on label "All Projects" at bounding box center [143, 89] width 61 height 19
click at [113, 92] on input "All Projects" at bounding box center [119, 86] width 12 height 12
radio input "true"
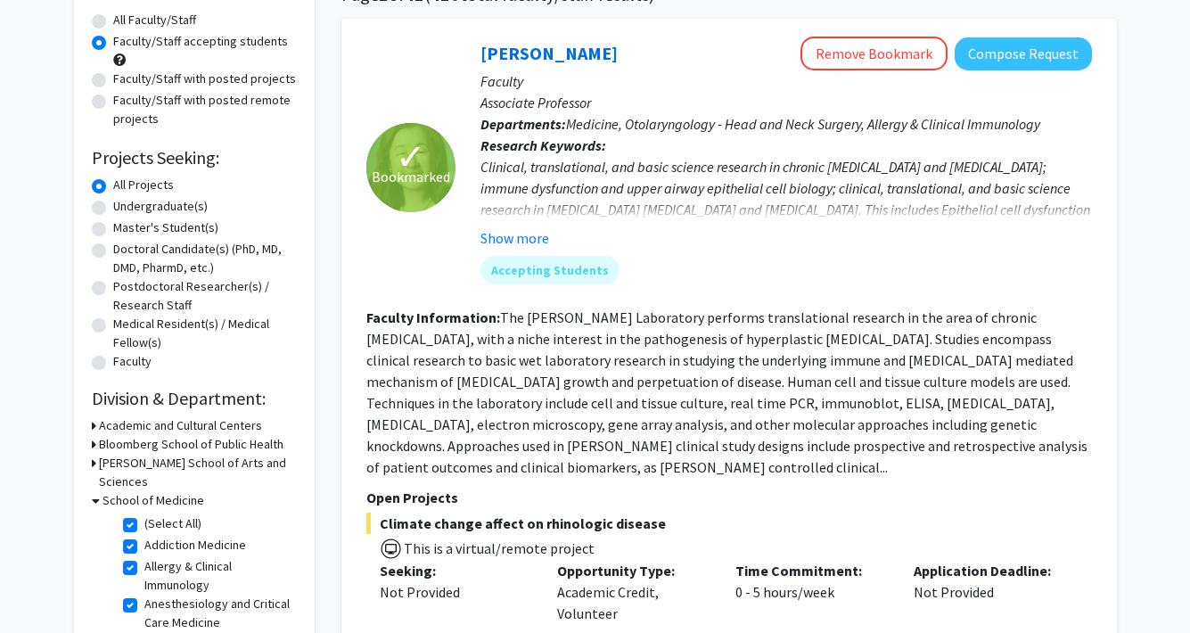
scroll to position [167, 0]
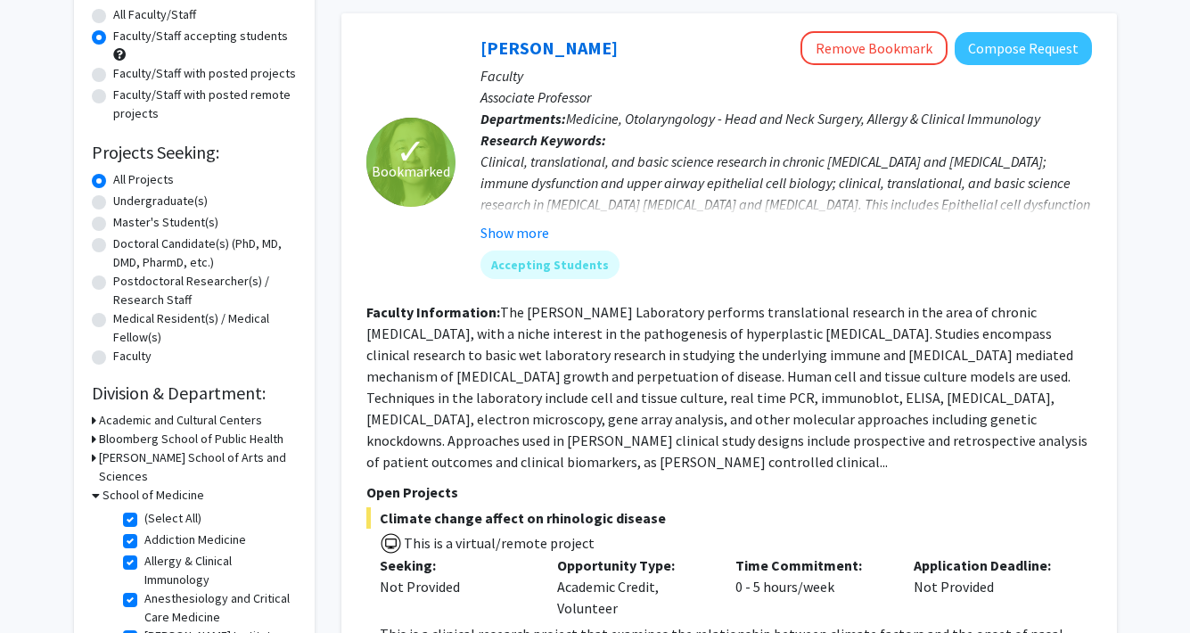
click at [144, 509] on label "(Select All)" at bounding box center [172, 518] width 57 height 19
click at [144, 509] on input "(Select All)" at bounding box center [150, 515] width 12 height 12
checkbox input "false"
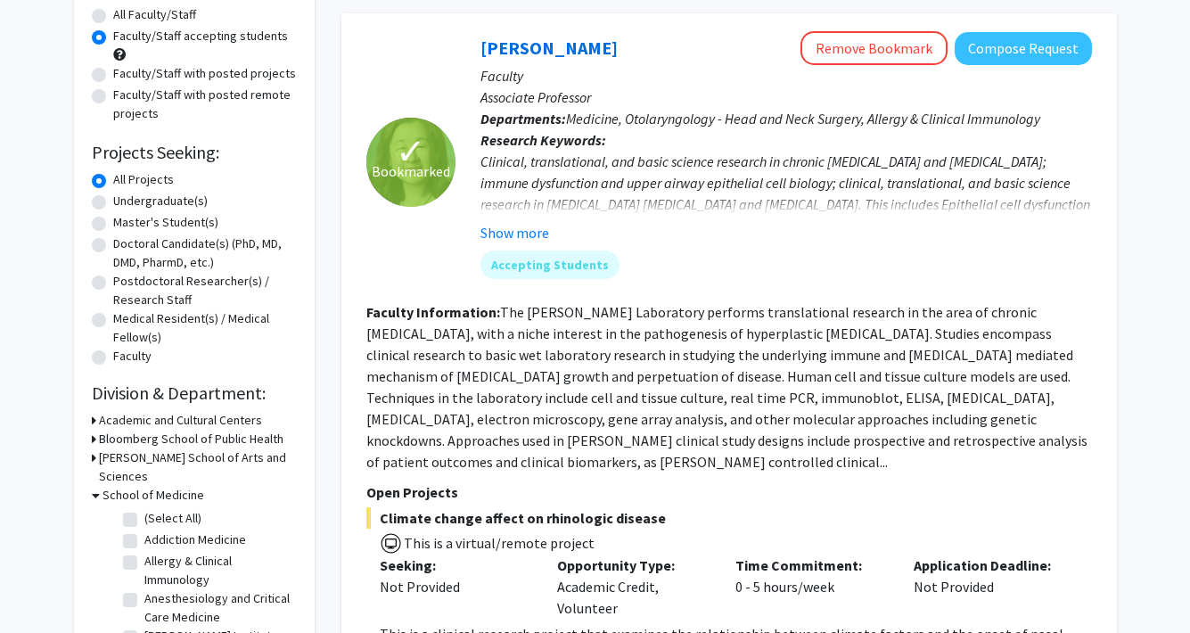
checkbox input "false"
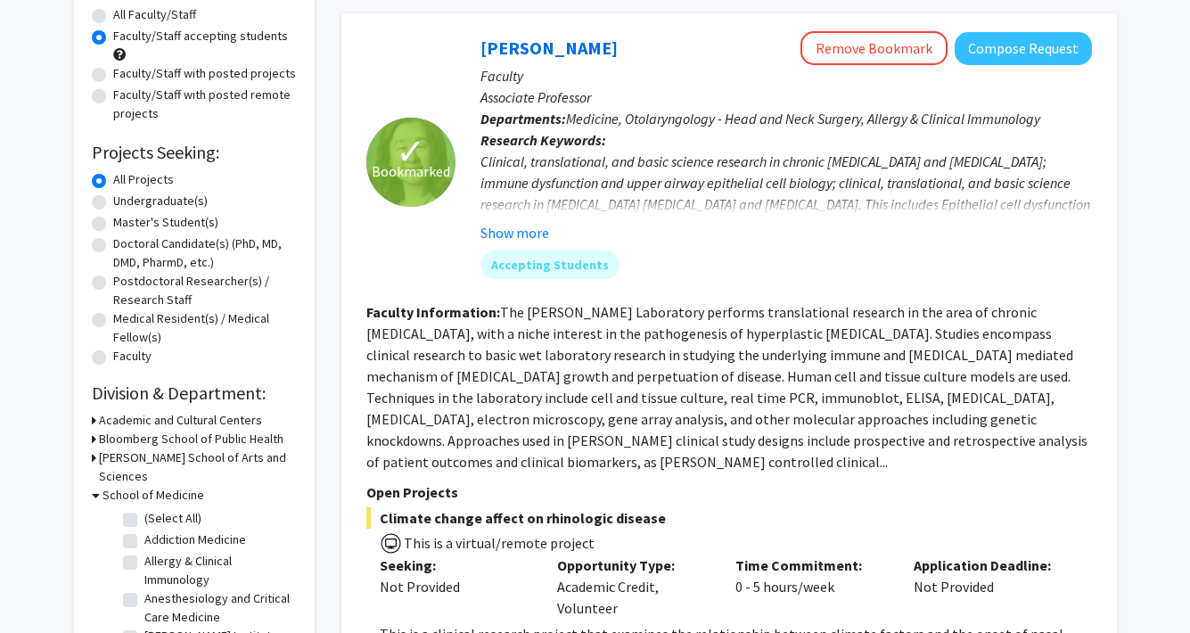
checkbox input "false"
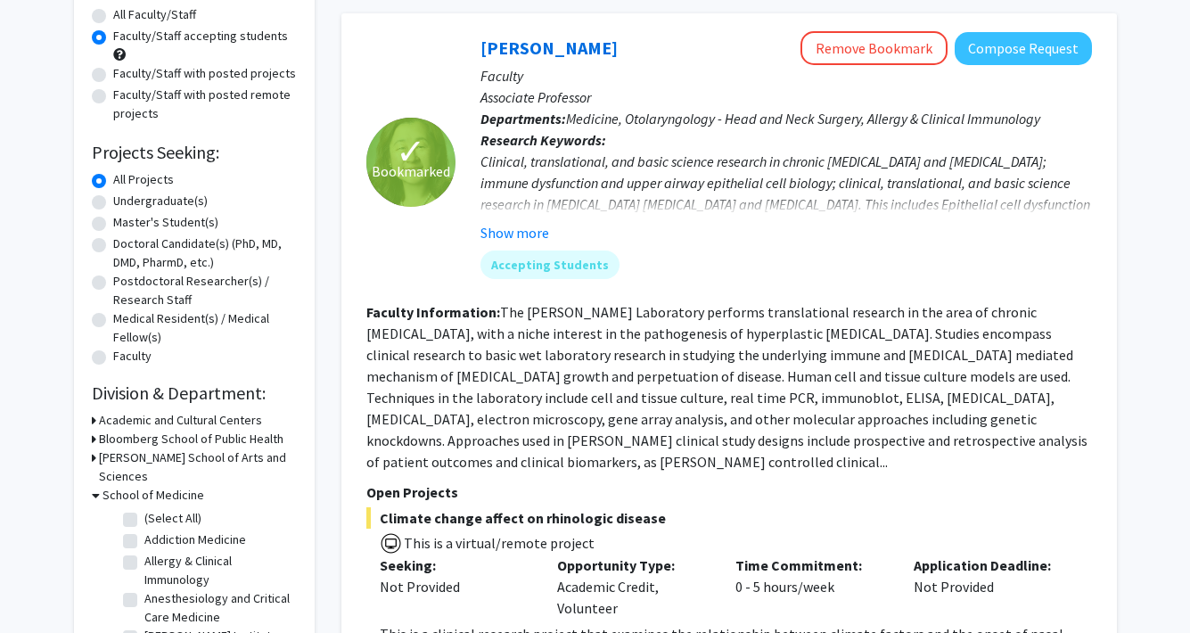
checkbox input "false"
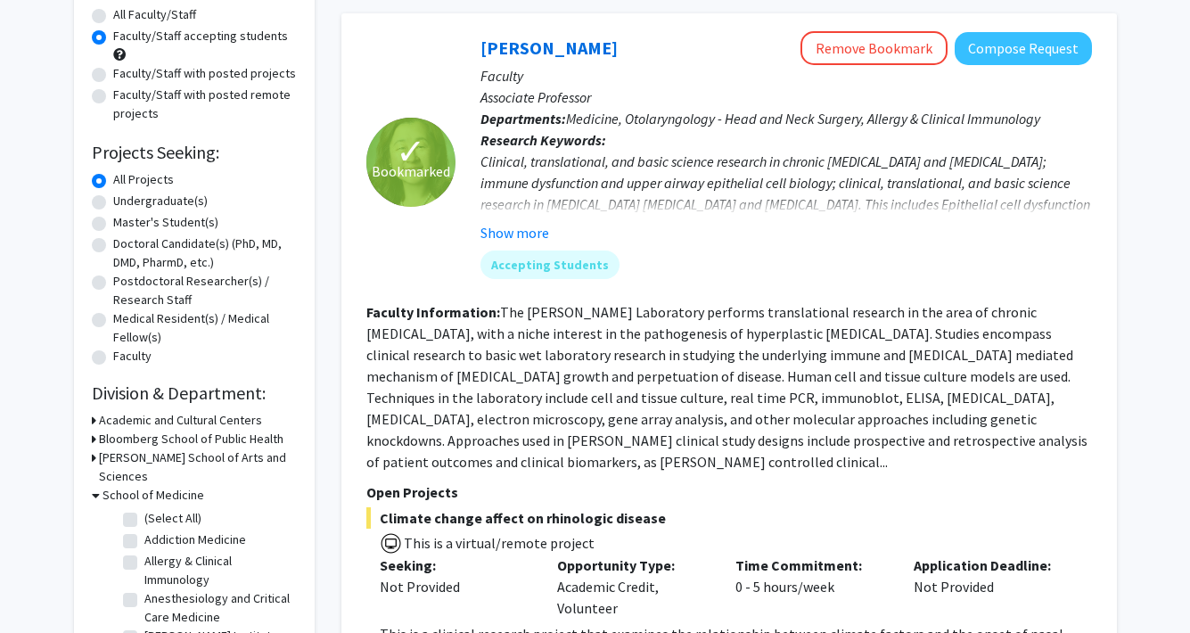
checkbox input "false"
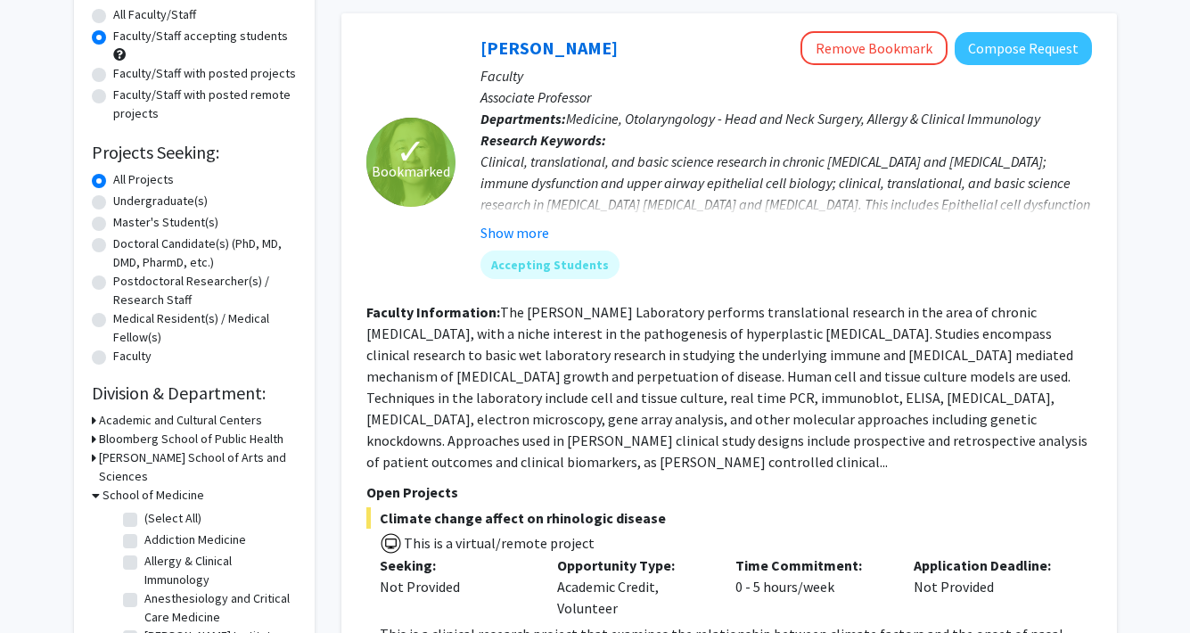
checkbox input "false"
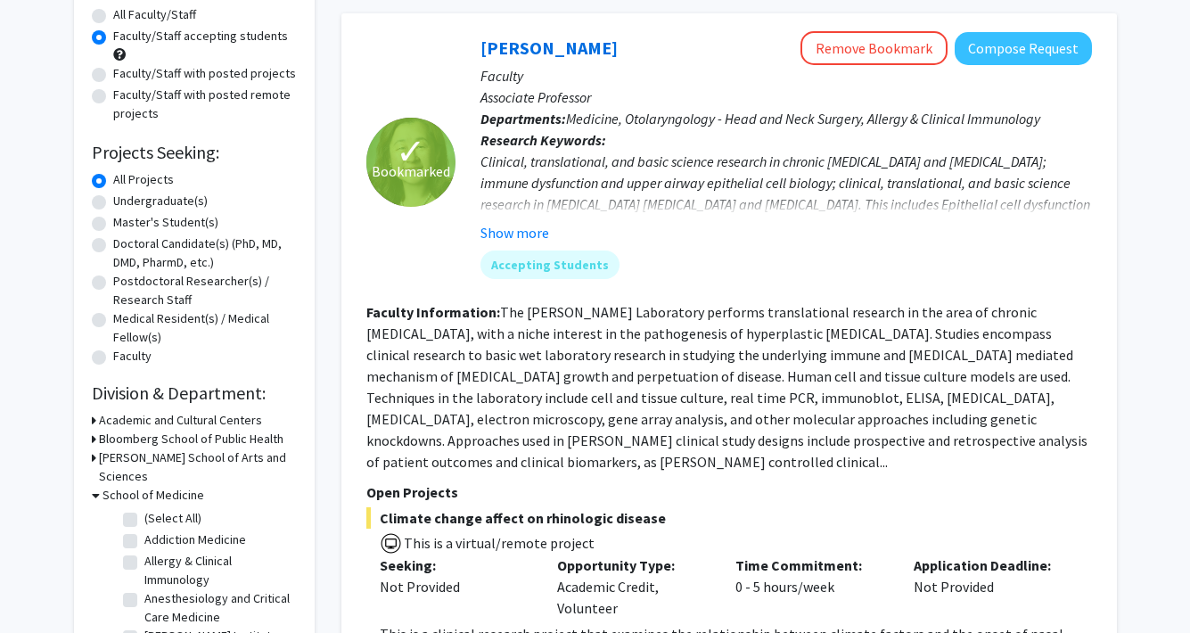
checkbox input "false"
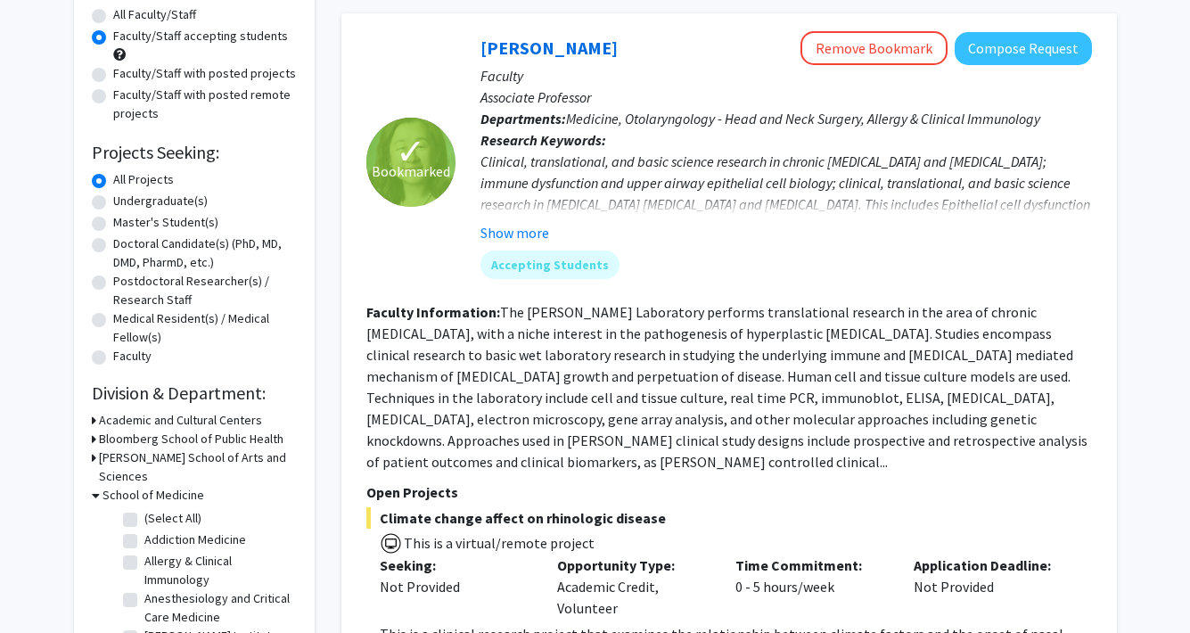
checkbox input "false"
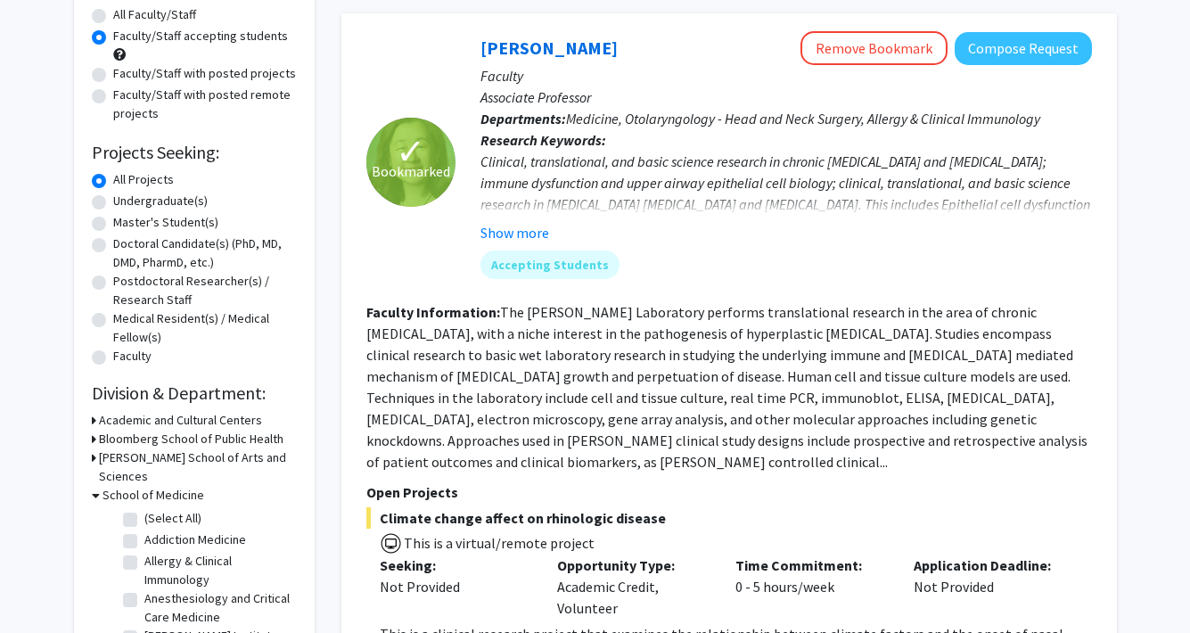
checkbox input "false"
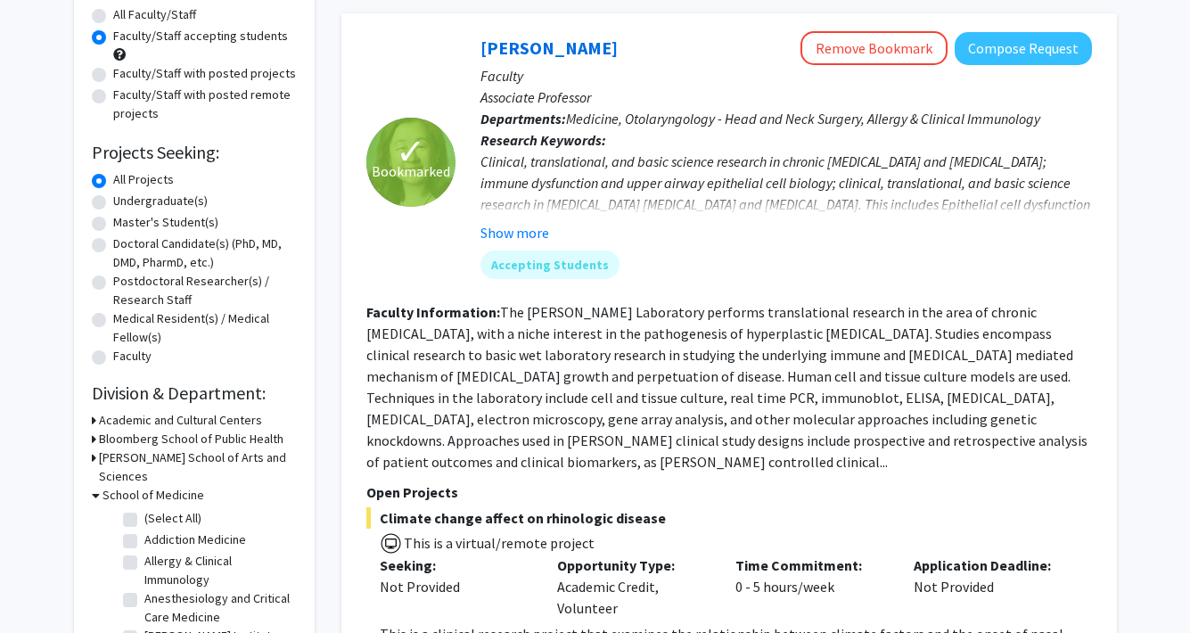
checkbox input "false"
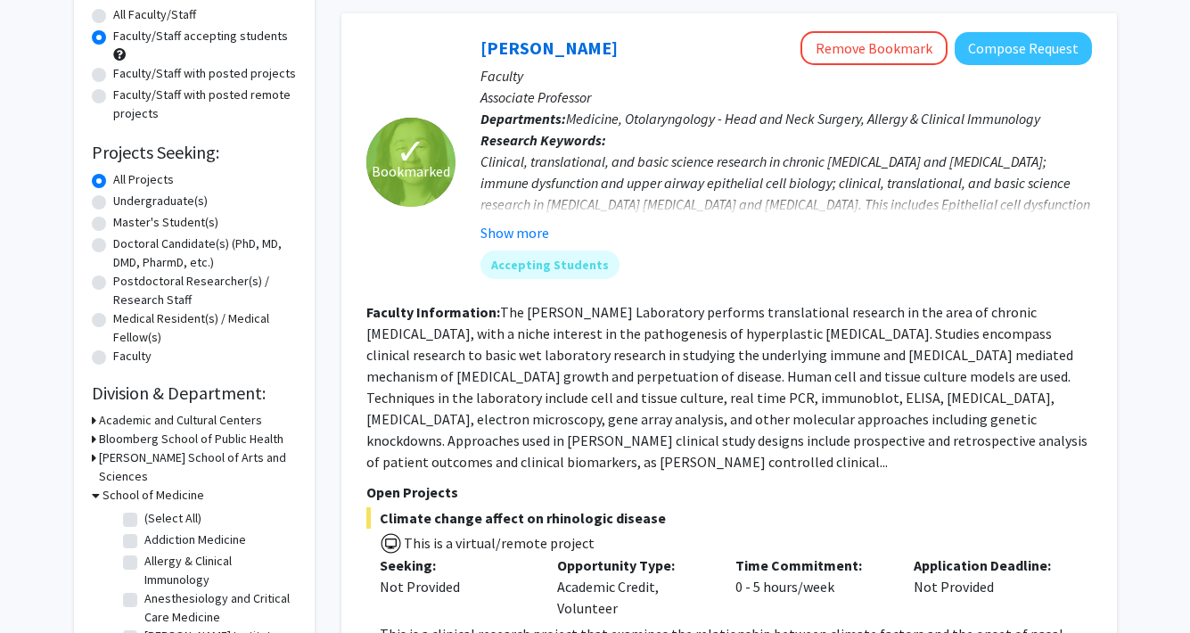
checkbox input "false"
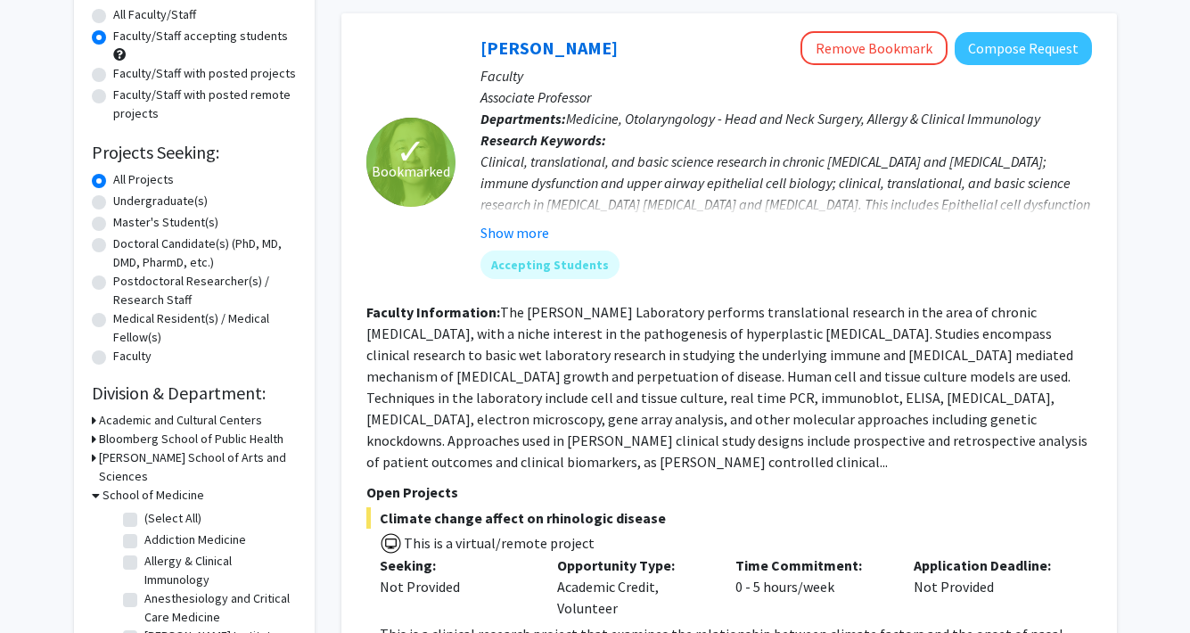
checkbox input "false"
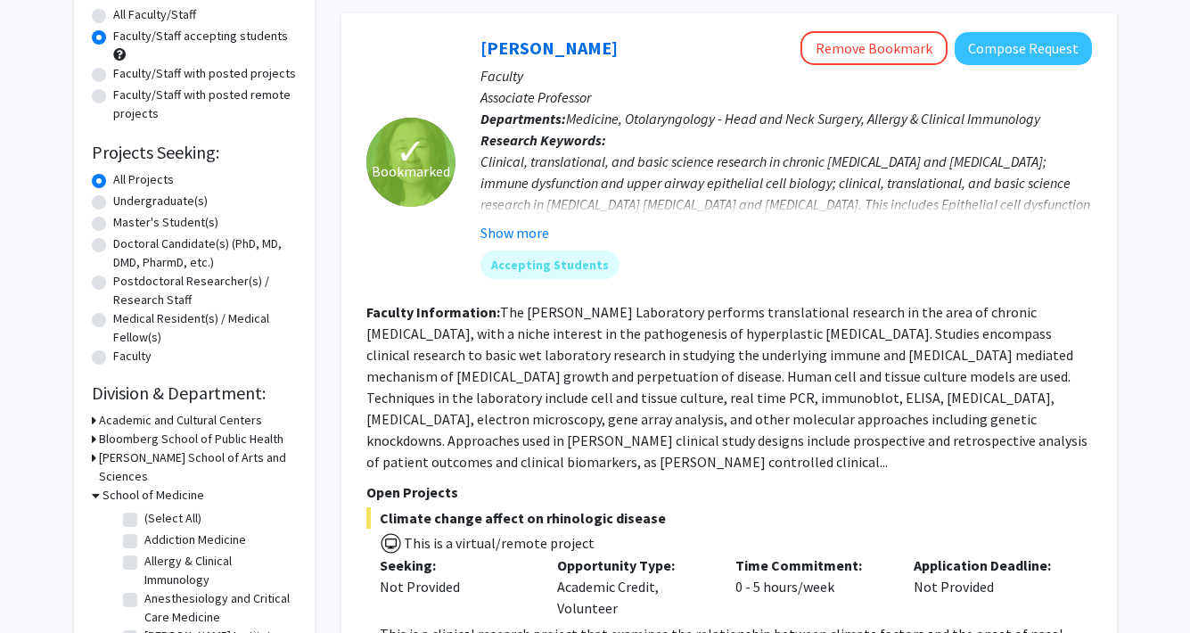
checkbox input "false"
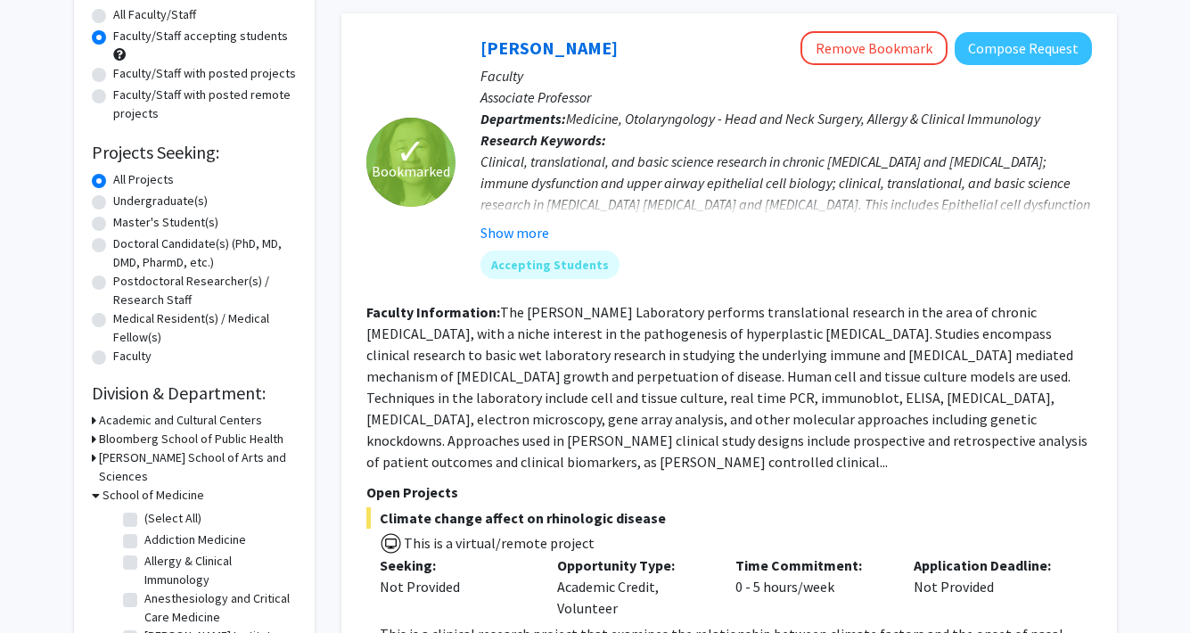
checkbox input "false"
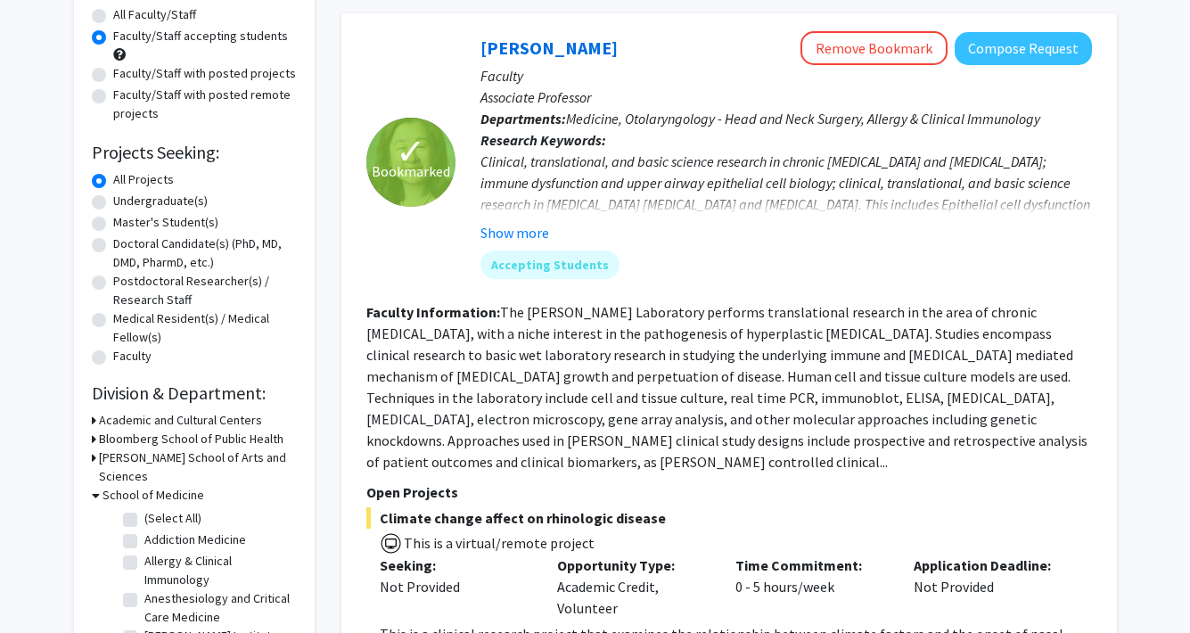
checkbox input "false"
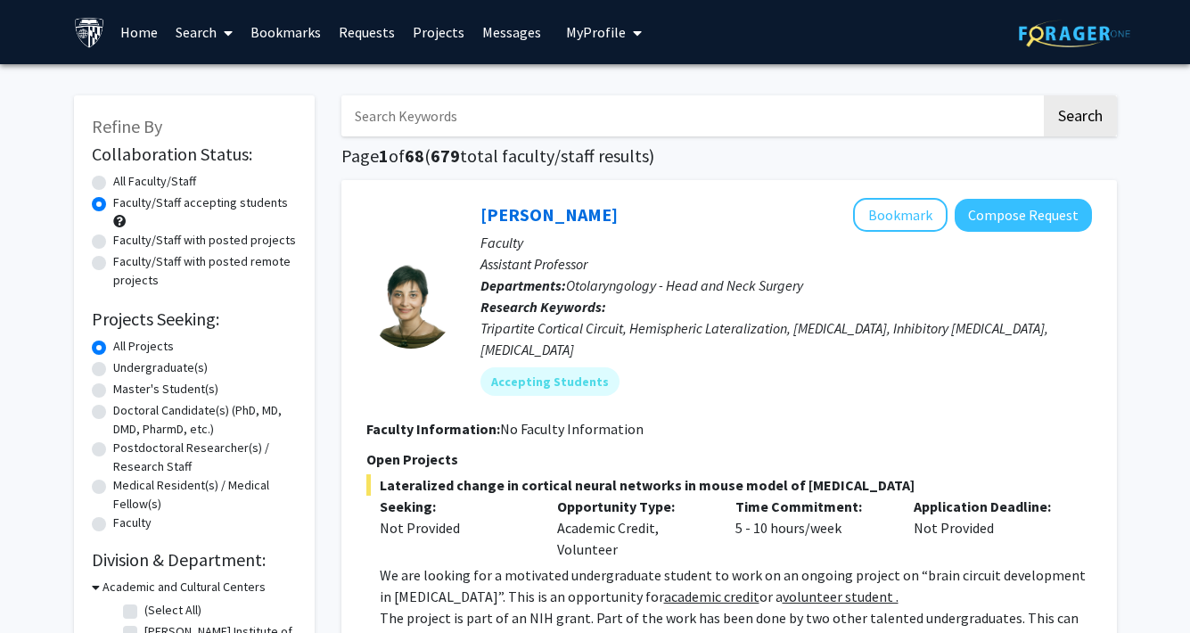
click at [388, 122] on input "Search Keywords" at bounding box center [691, 115] width 700 height 41
type input "dermatology"
click at [1079, 119] on button "Search" at bounding box center [1080, 115] width 73 height 41
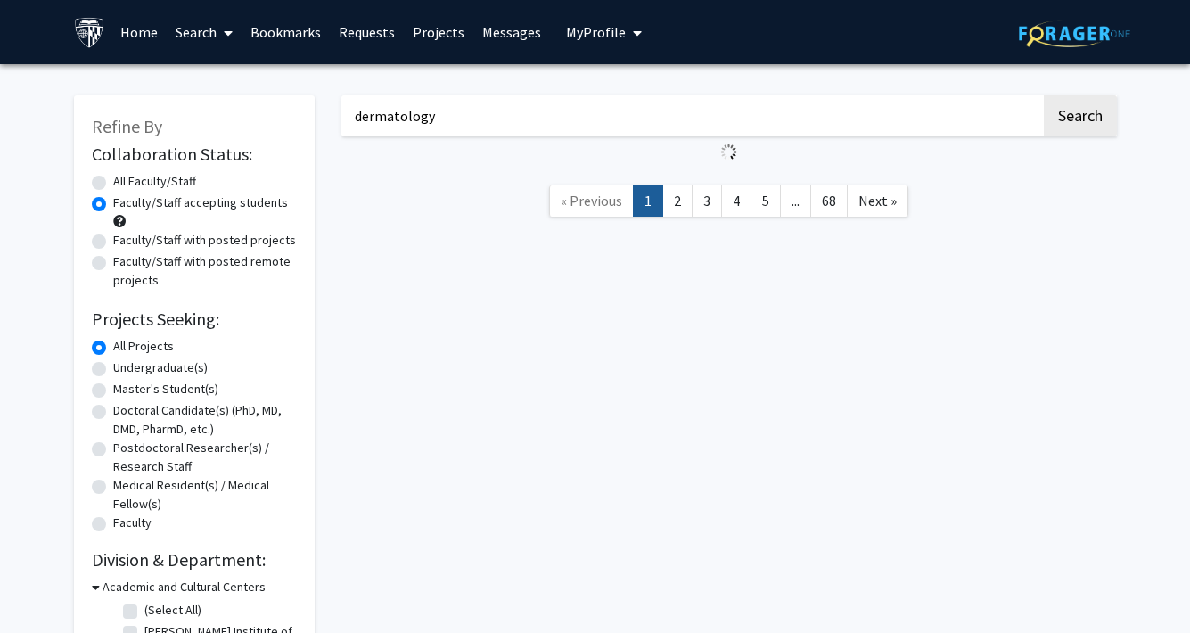
radio input "true"
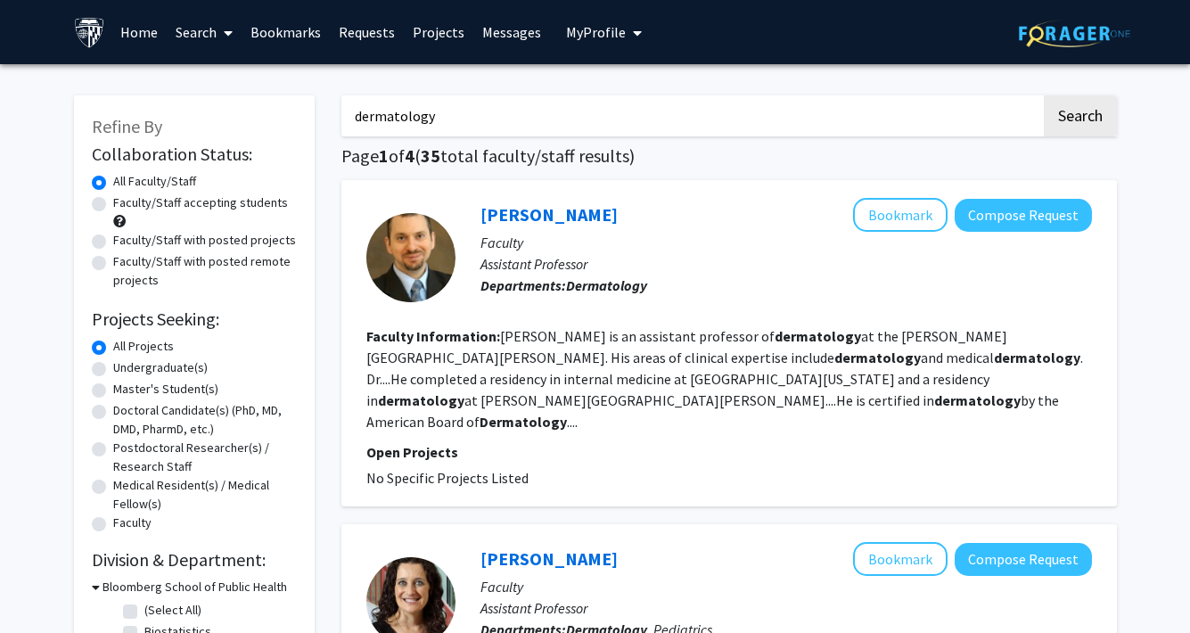
click at [218, 240] on label "Faculty/Staff with posted projects" at bounding box center [204, 240] width 183 height 19
click at [125, 240] on input "Faculty/Staff with posted projects" at bounding box center [119, 237] width 12 height 12
radio input "true"
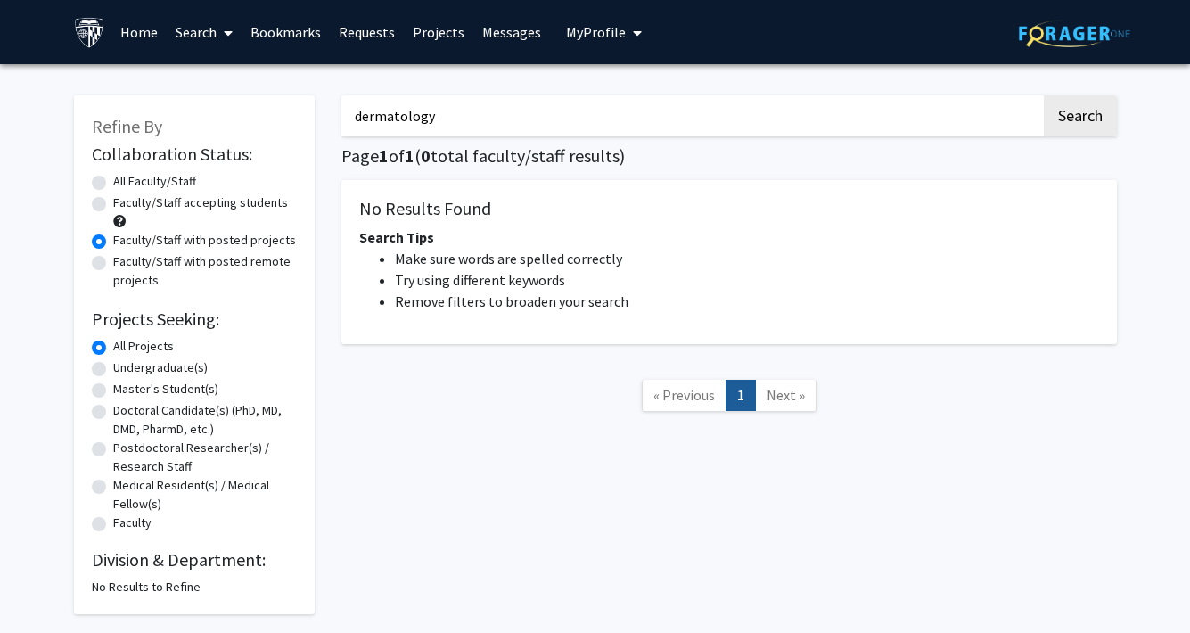
click at [166, 181] on label "All Faculty/Staff" at bounding box center [154, 181] width 83 height 19
click at [125, 181] on input "All Faculty/Staff" at bounding box center [119, 178] width 12 height 12
radio input "true"
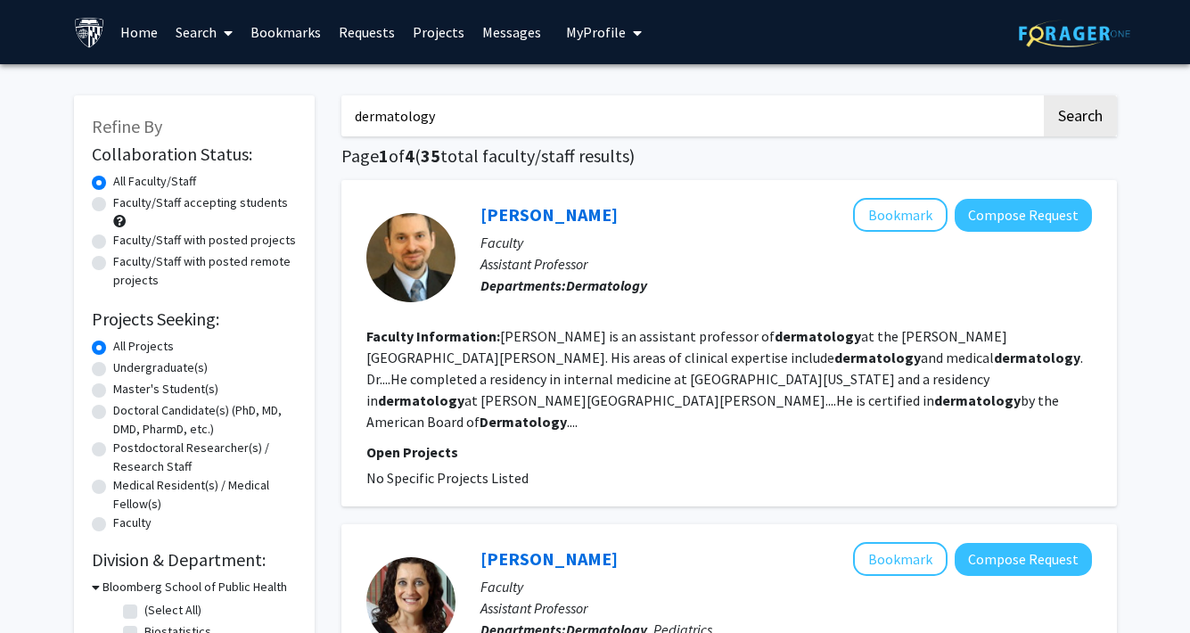
click at [459, 123] on input "dermatology" at bounding box center [691, 115] width 700 height 41
click at [1079, 119] on button "Search" at bounding box center [1080, 115] width 73 height 41
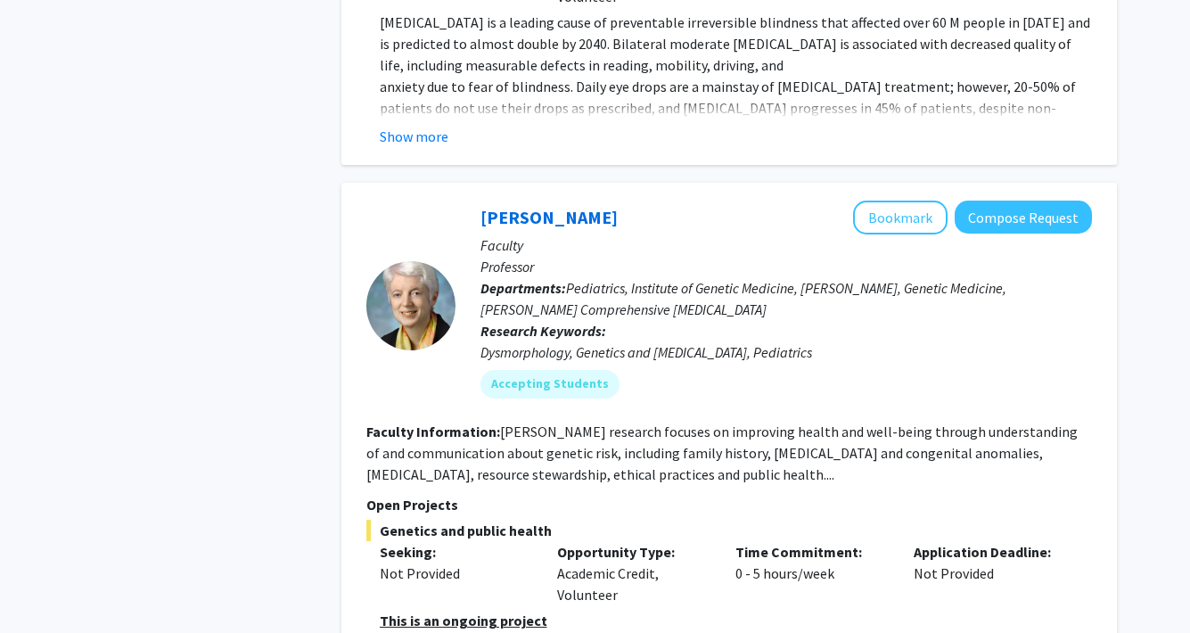
scroll to position [7719, 0]
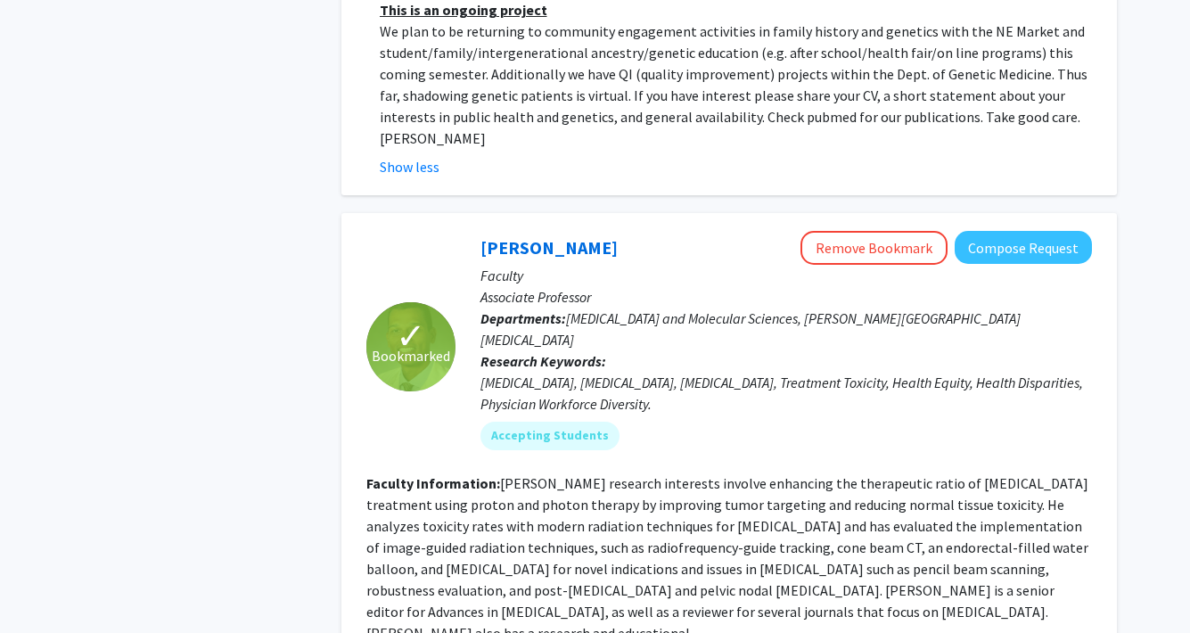
scroll to position [8327, 0]
click at [875, 230] on button "Remove Bookmark" at bounding box center [874, 247] width 147 height 34
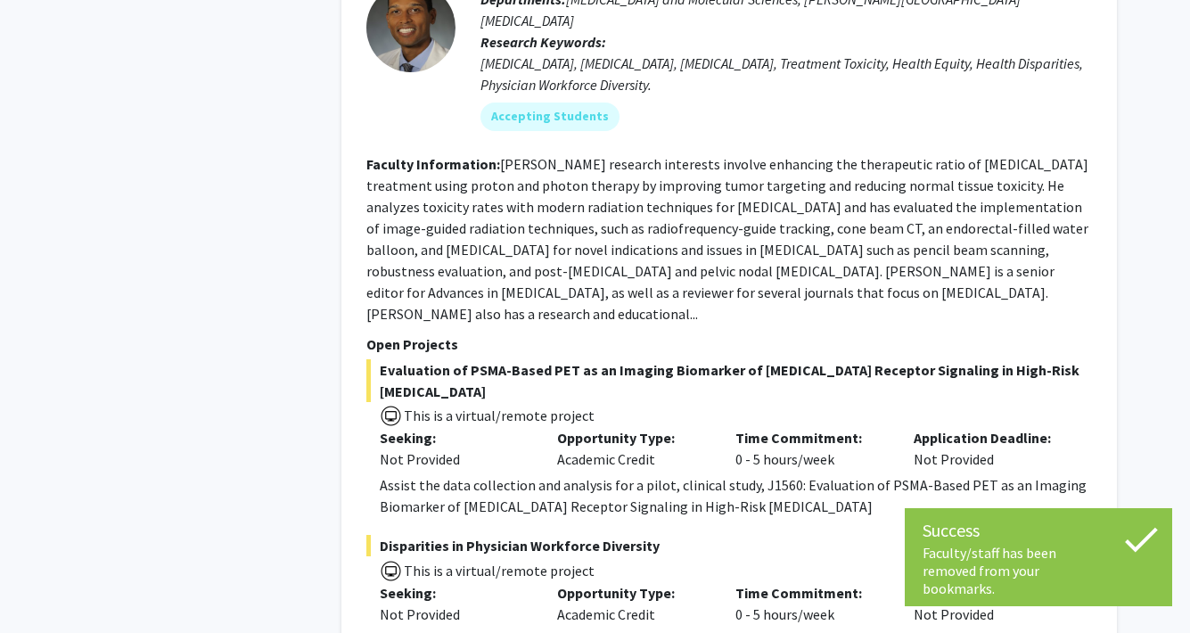
scroll to position [8645, 0]
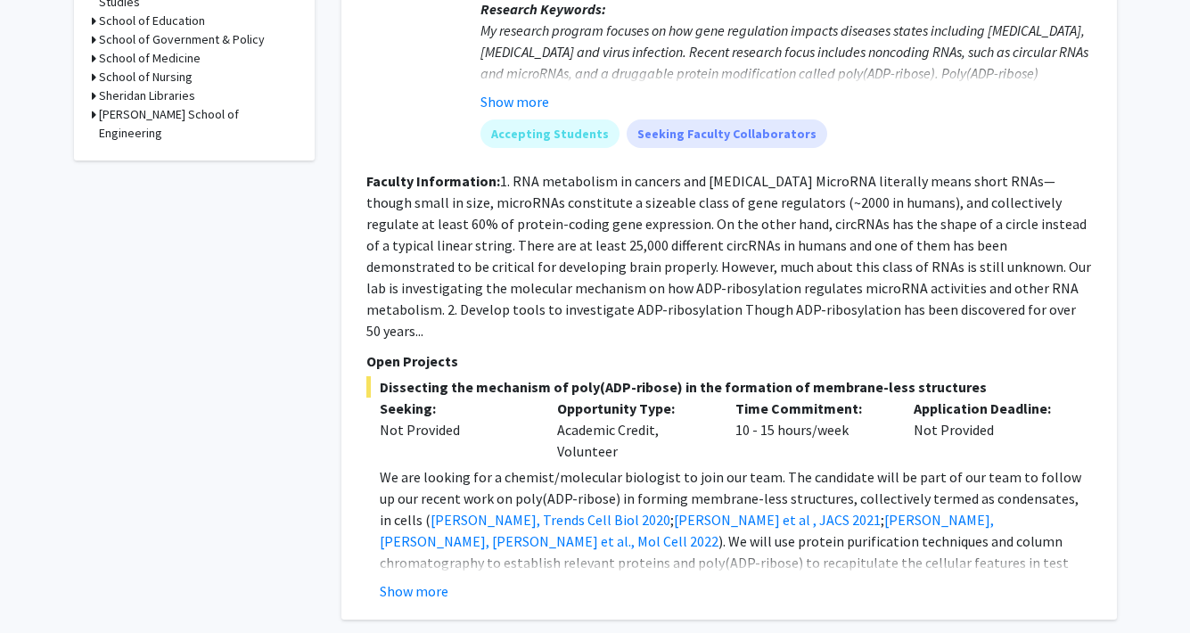
scroll to position [933, 0]
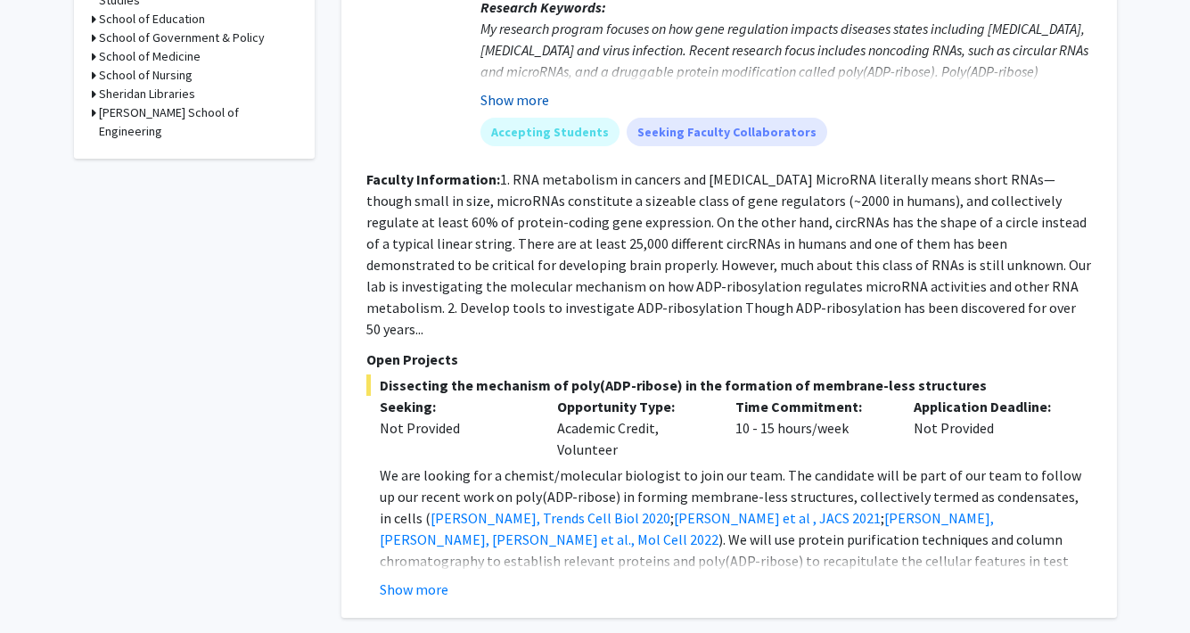
click at [505, 89] on button "Show more" at bounding box center [515, 99] width 69 height 21
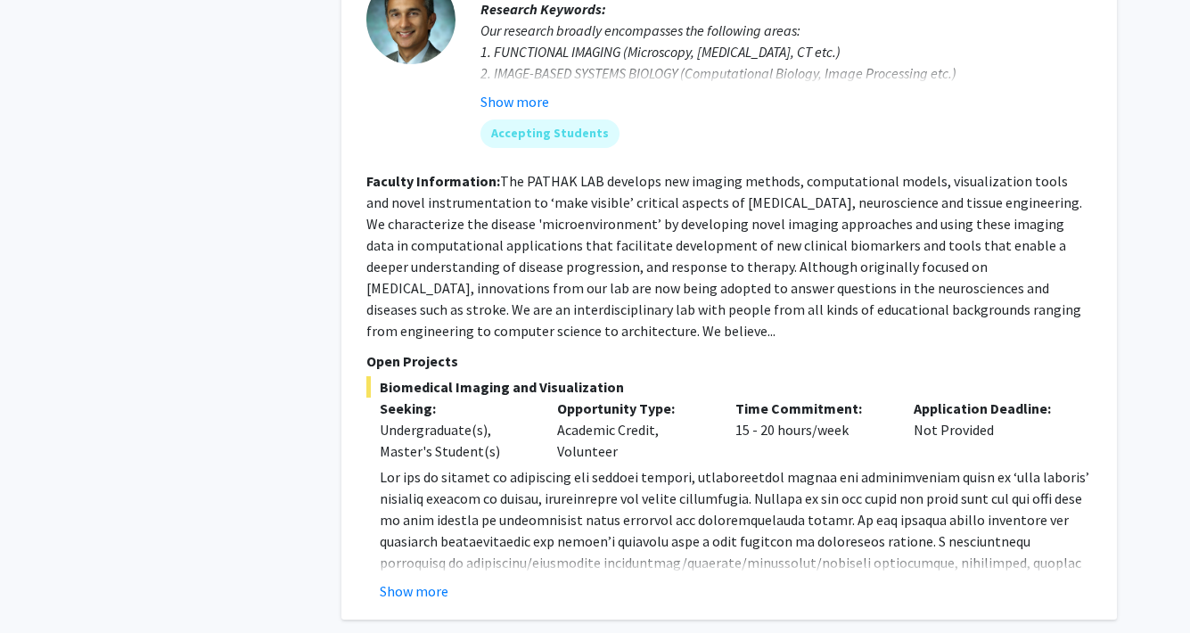
scroll to position [4498, 0]
click at [440, 579] on button "Show more" at bounding box center [414, 589] width 69 height 21
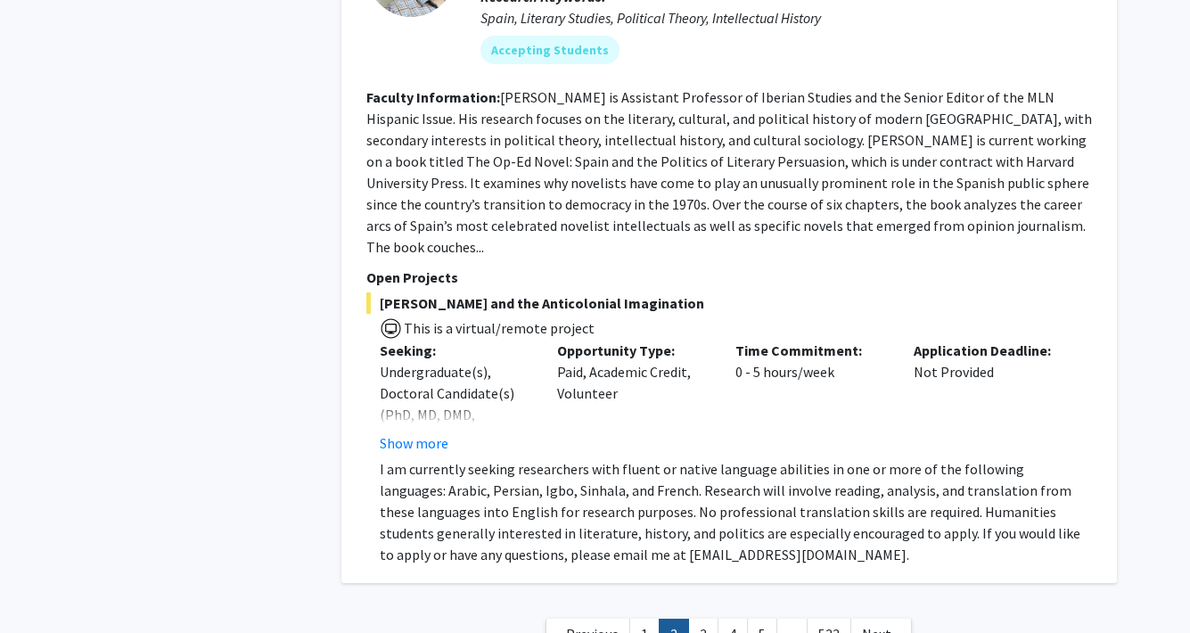
scroll to position [6828, 0]
click at [702, 620] on link "3" at bounding box center [703, 635] width 30 height 31
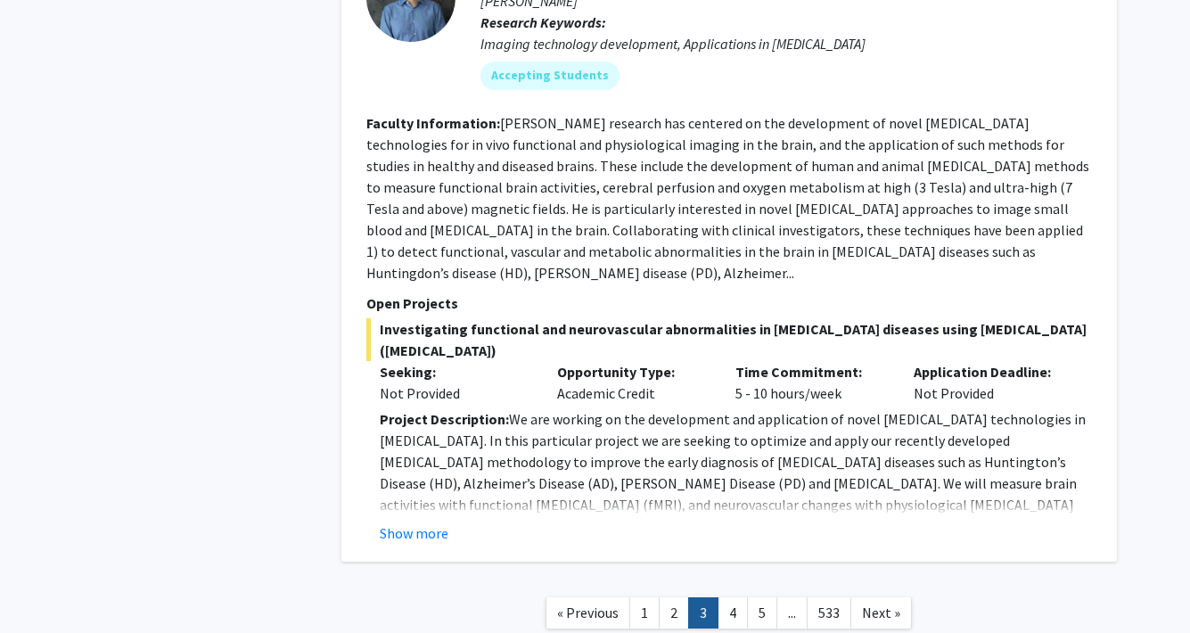
scroll to position [6386, 0]
click at [719, 598] on link "4" at bounding box center [733, 613] width 30 height 31
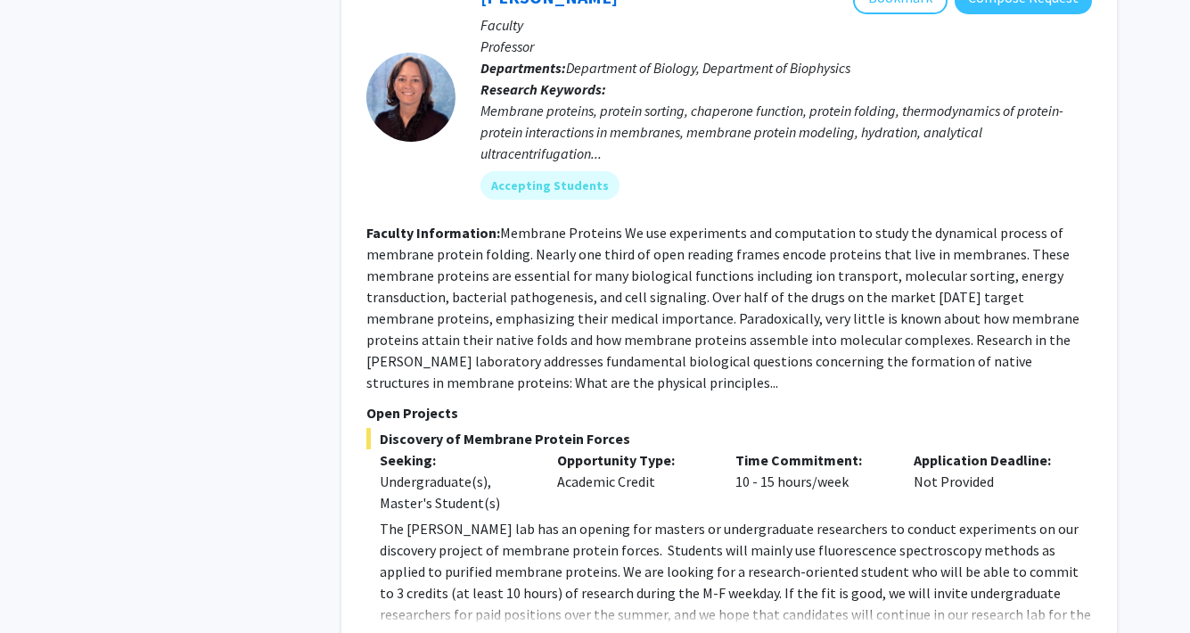
scroll to position [4842, 0]
click at [439, 630] on button "Show more" at bounding box center [414, 640] width 69 height 21
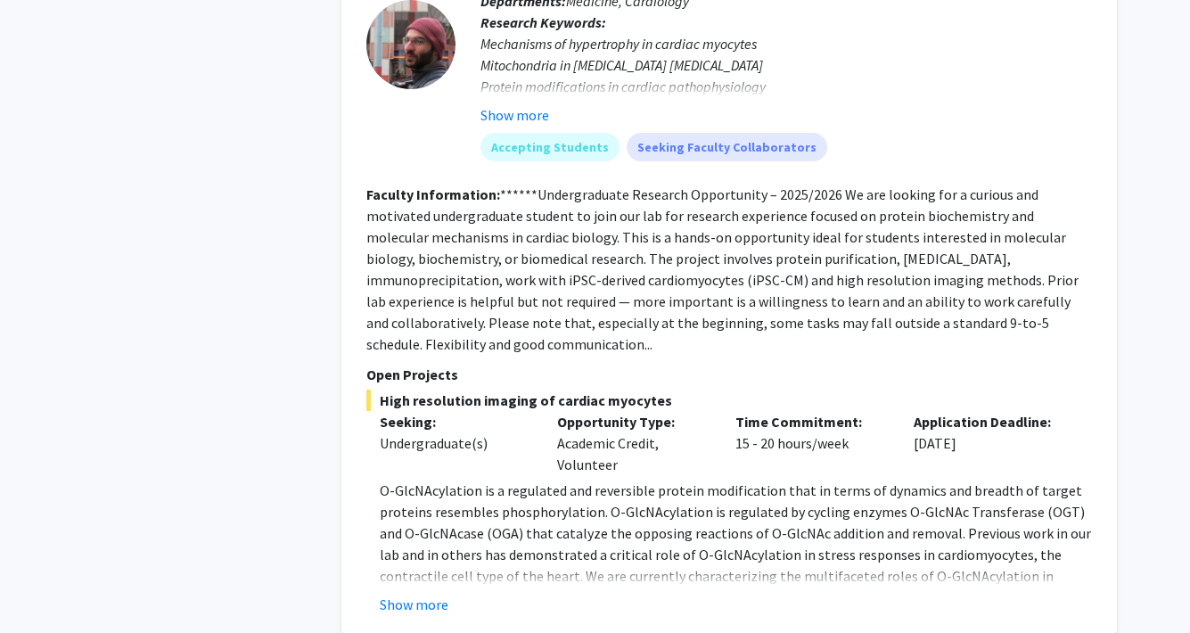
scroll to position [6625, 0]
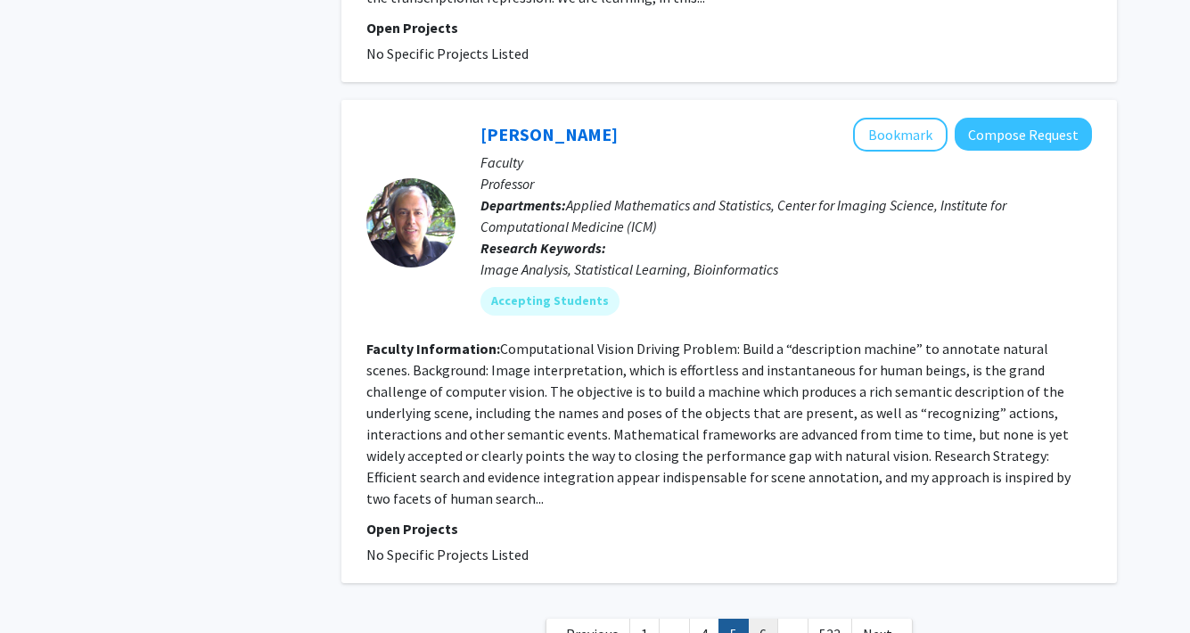
scroll to position [5357, 0]
click at [765, 620] on link "6" at bounding box center [763, 635] width 30 height 31
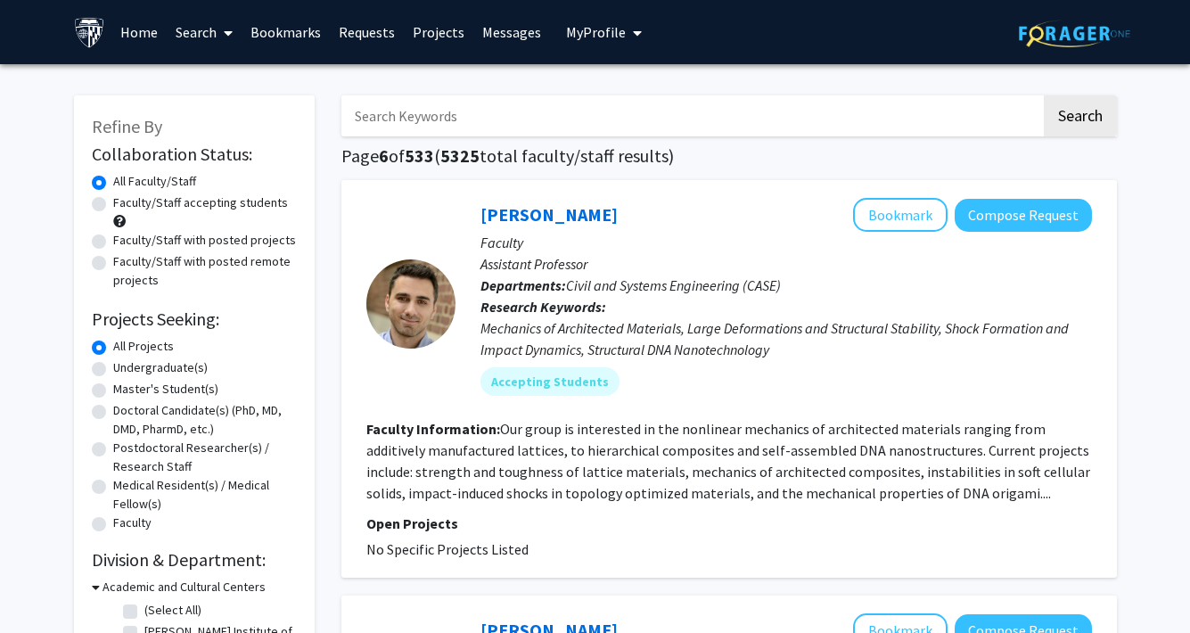
click at [233, 242] on label "Faculty/Staff with posted projects" at bounding box center [204, 240] width 183 height 19
click at [125, 242] on input "Faculty/Staff with posted projects" at bounding box center [119, 237] width 12 height 12
radio input "true"
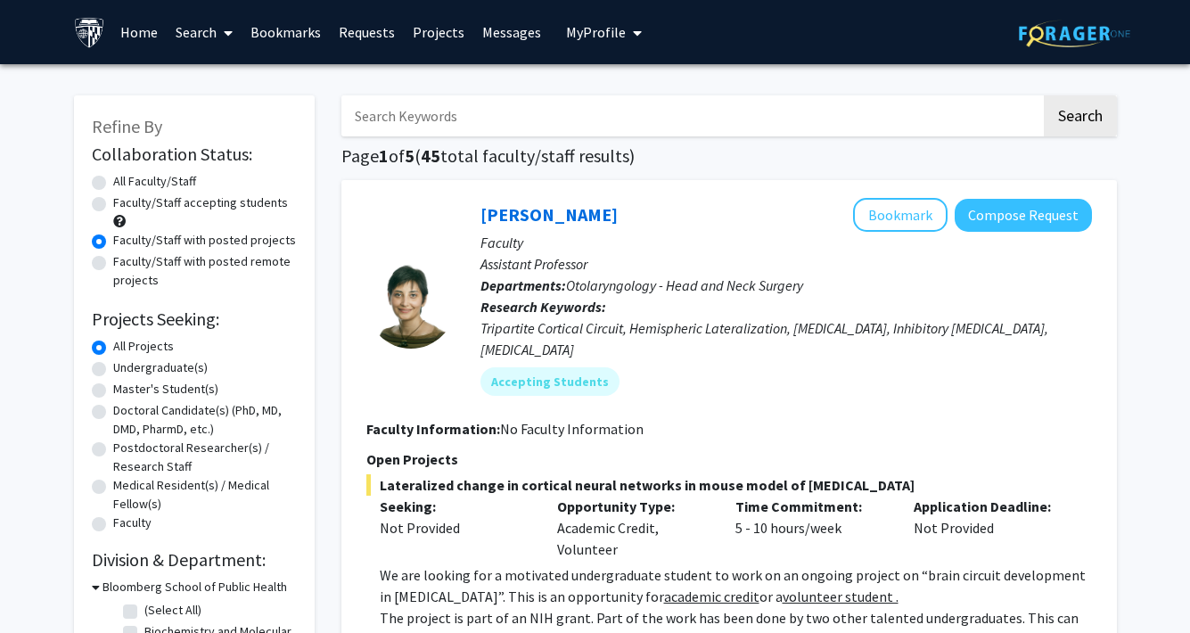
click at [221, 202] on label "Faculty/Staff accepting students" at bounding box center [200, 202] width 175 height 19
click at [125, 202] on input "Faculty/Staff accepting students" at bounding box center [119, 199] width 12 height 12
radio input "true"
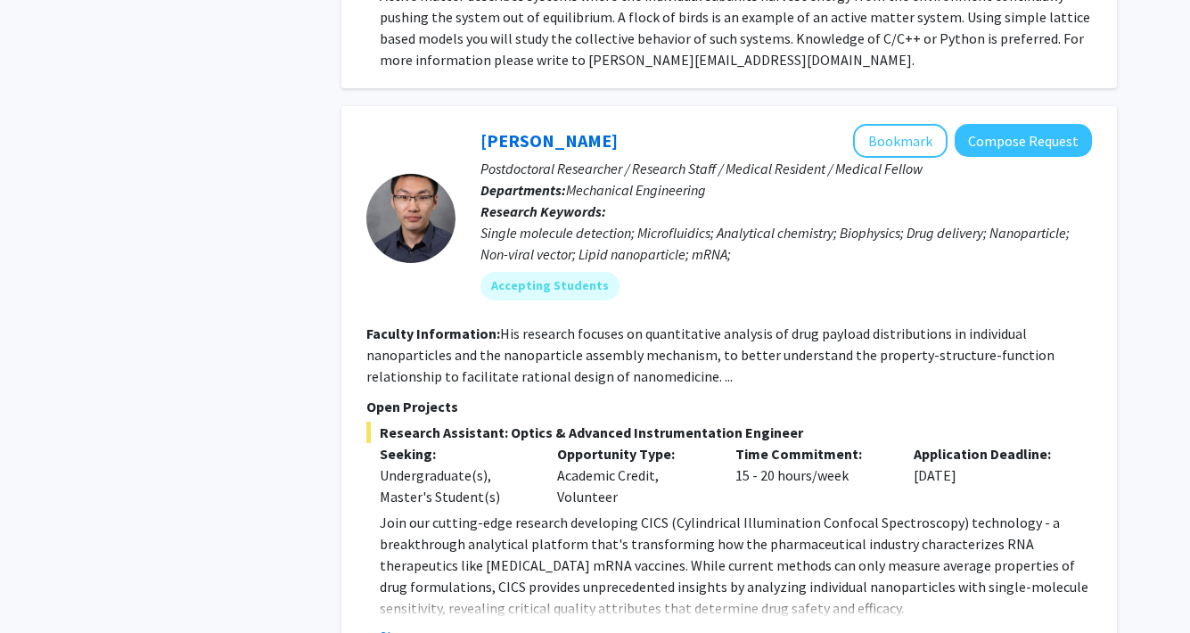
scroll to position [5581, 0]
click at [444, 625] on button "Show more" at bounding box center [414, 635] width 69 height 21
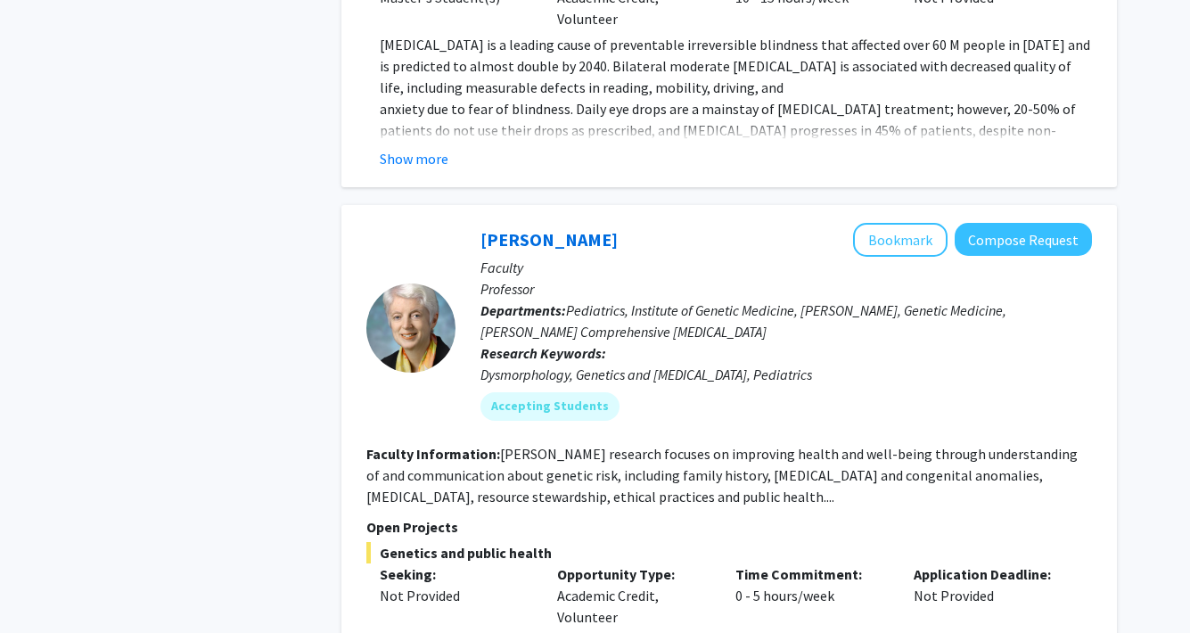
scroll to position [8280, 0]
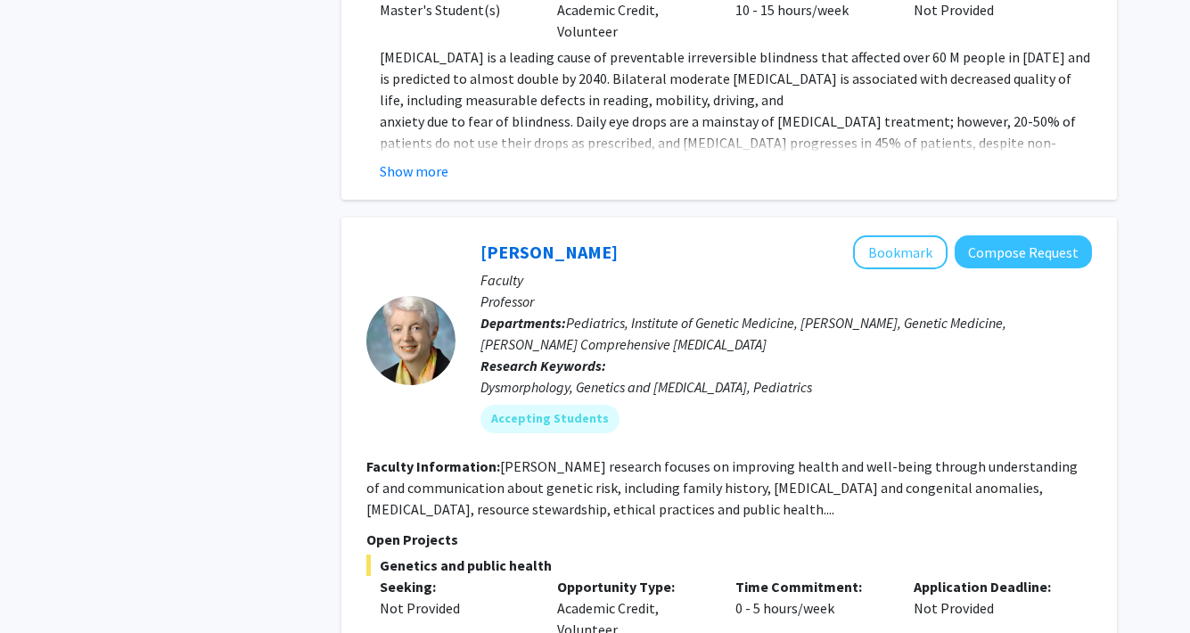
drag, startPoint x: 625, startPoint y: 62, endPoint x: 482, endPoint y: 63, distance: 142.7
click at [482, 235] on div "Joann Bodurtha Bookmark Compose Request" at bounding box center [787, 252] width 612 height 34
copy div "Joann Bodurtha"
